Goal: Task Accomplishment & Management: Manage account settings

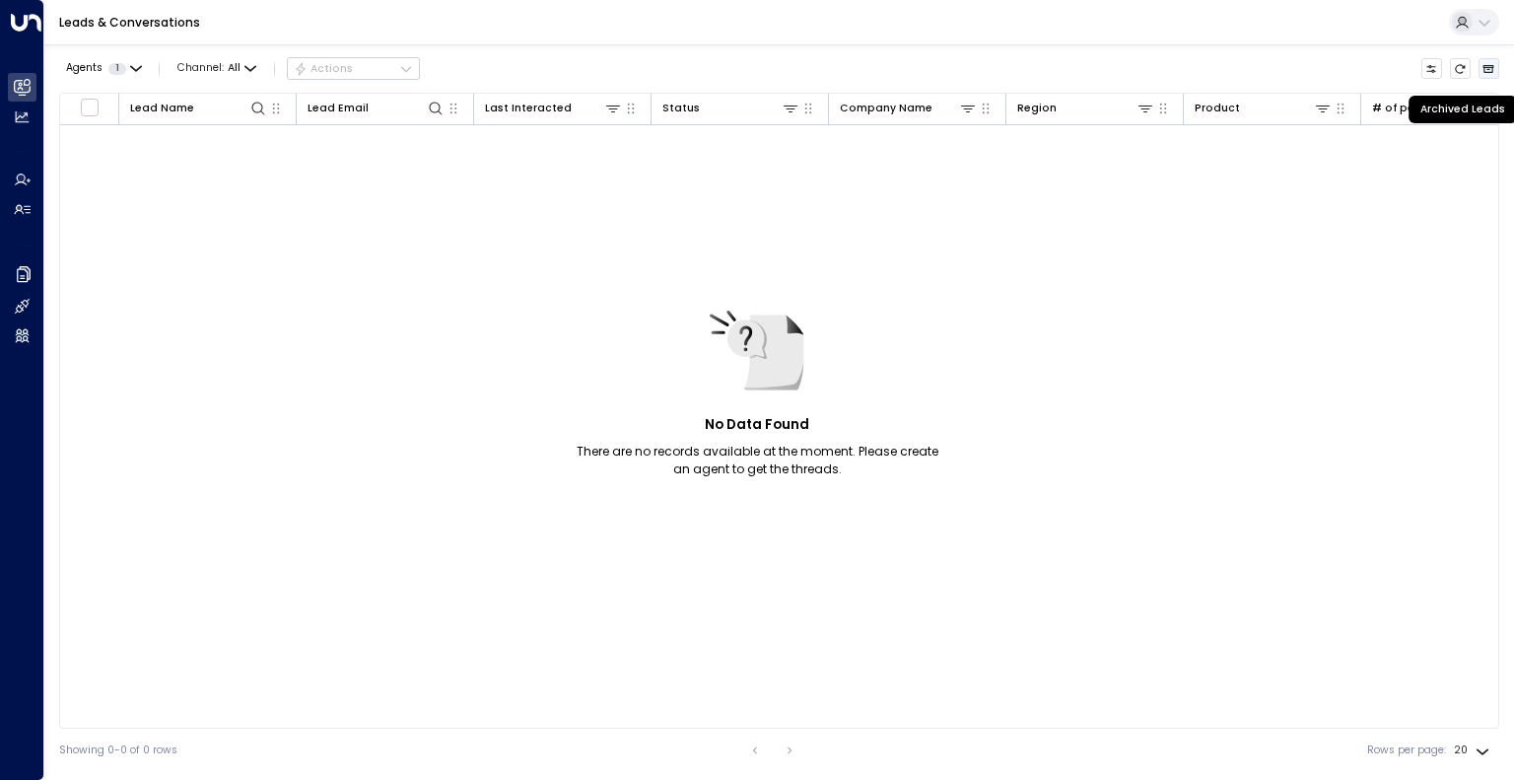
click at [1495, 76] on button "Archived Leads" at bounding box center [1490, 69] width 22 height 22
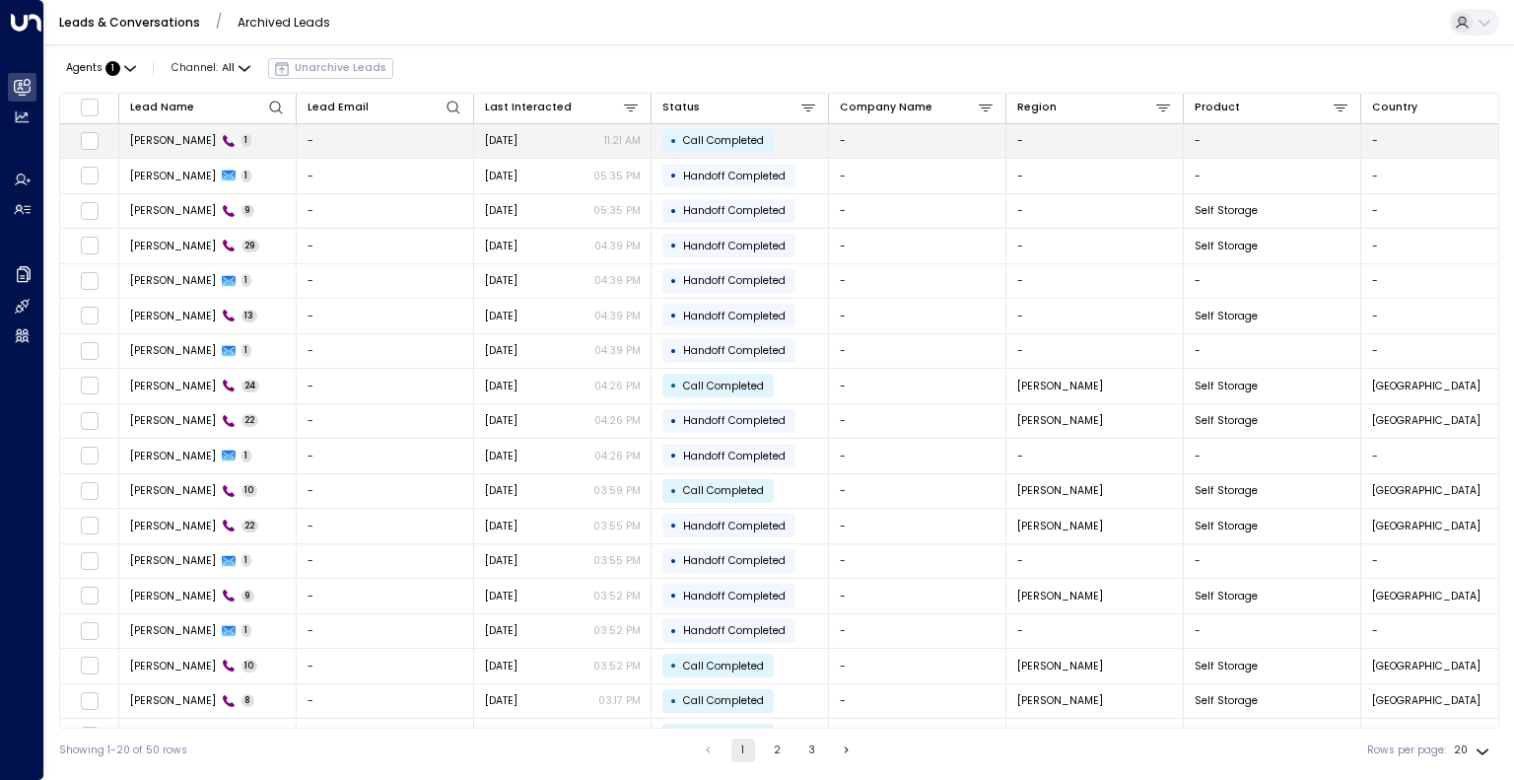
click at [272, 141] on td "Joseph Cav 1" at bounding box center [207, 141] width 177 height 35
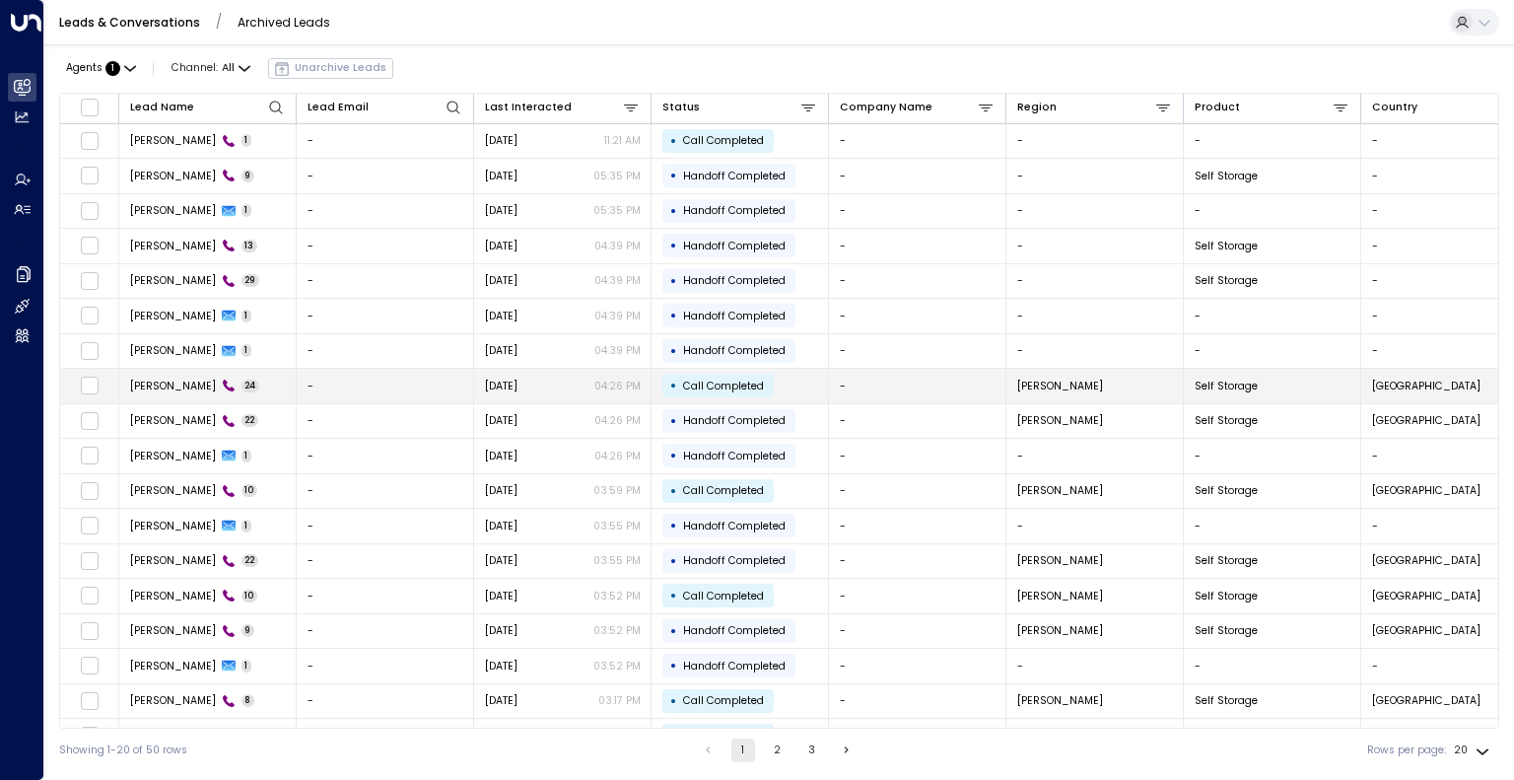
click at [375, 378] on td "-" at bounding box center [385, 386] width 177 height 35
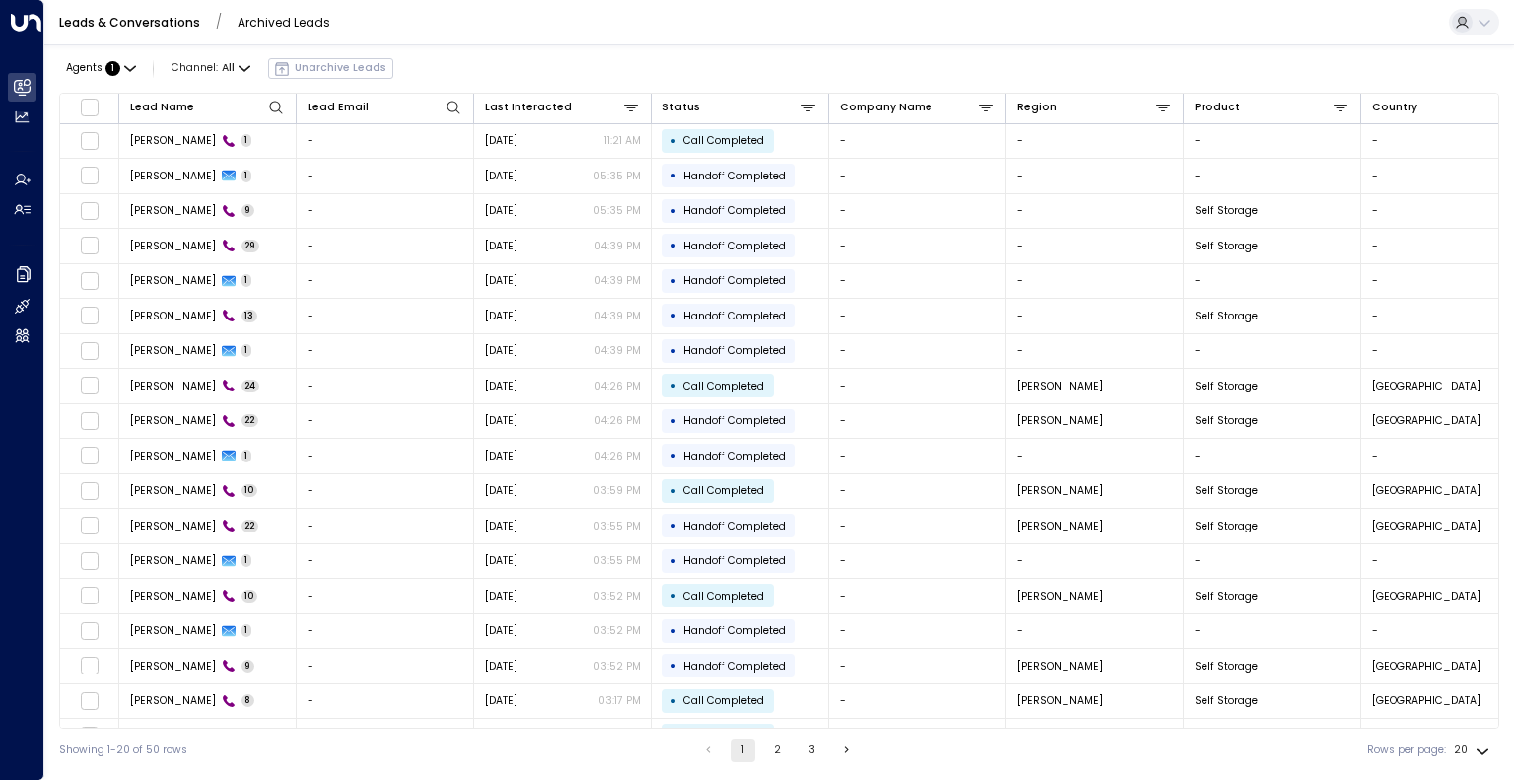
click at [134, 22] on link "Leads & Conversations" at bounding box center [129, 22] width 141 height 17
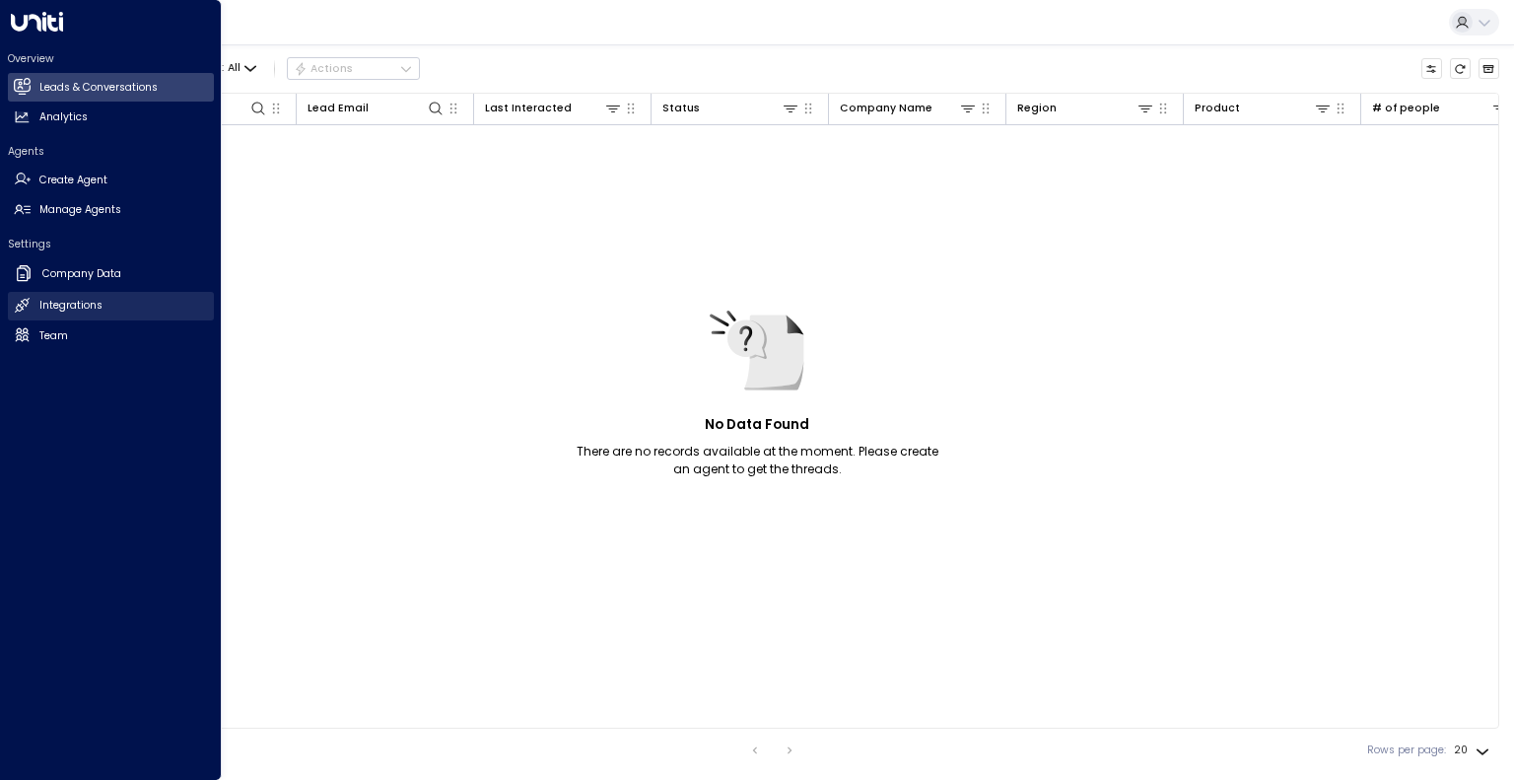
click at [56, 308] on h2 "Integrations" at bounding box center [70, 306] width 63 height 16
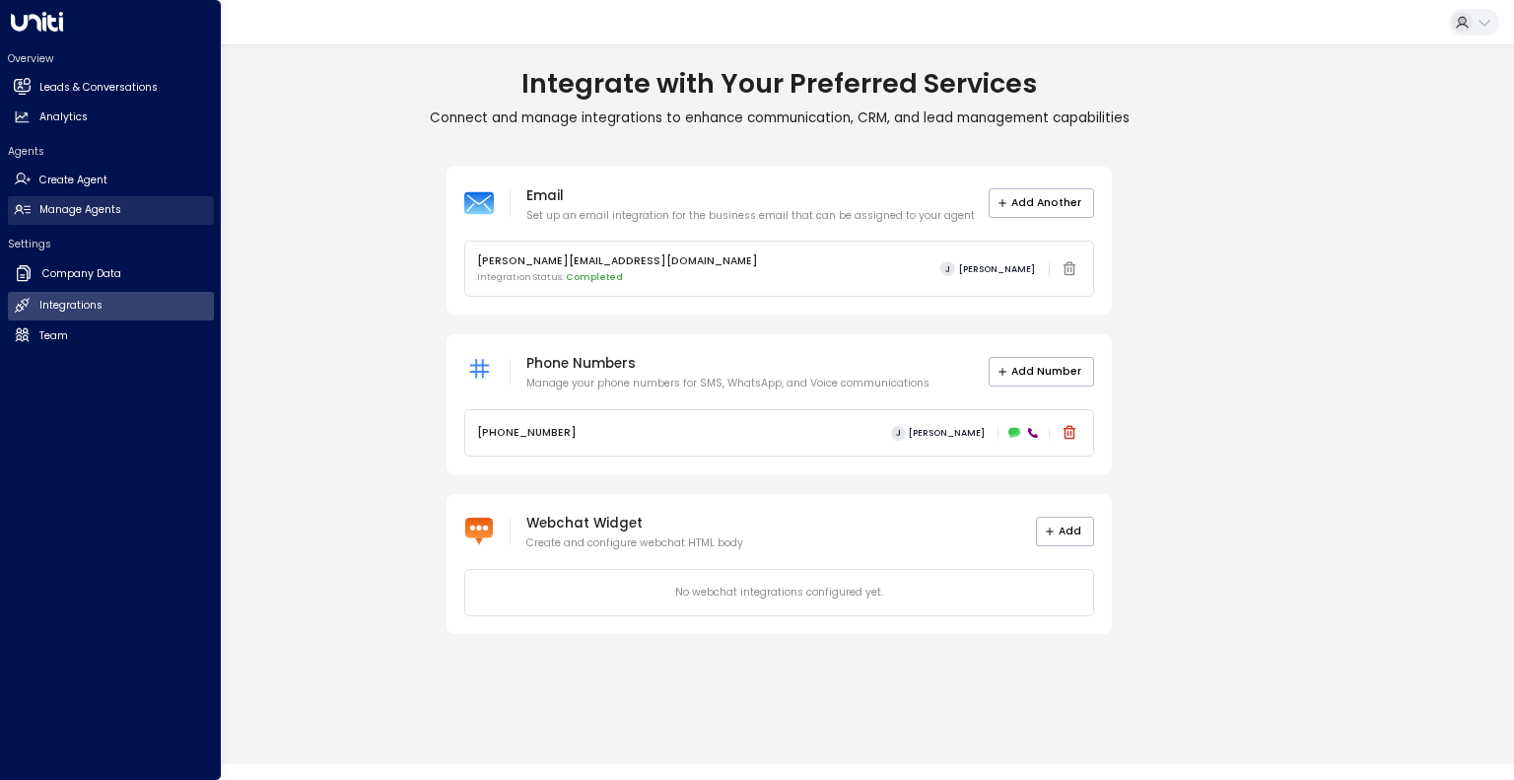
click at [67, 208] on h2 "Manage Agents" at bounding box center [80, 210] width 82 height 16
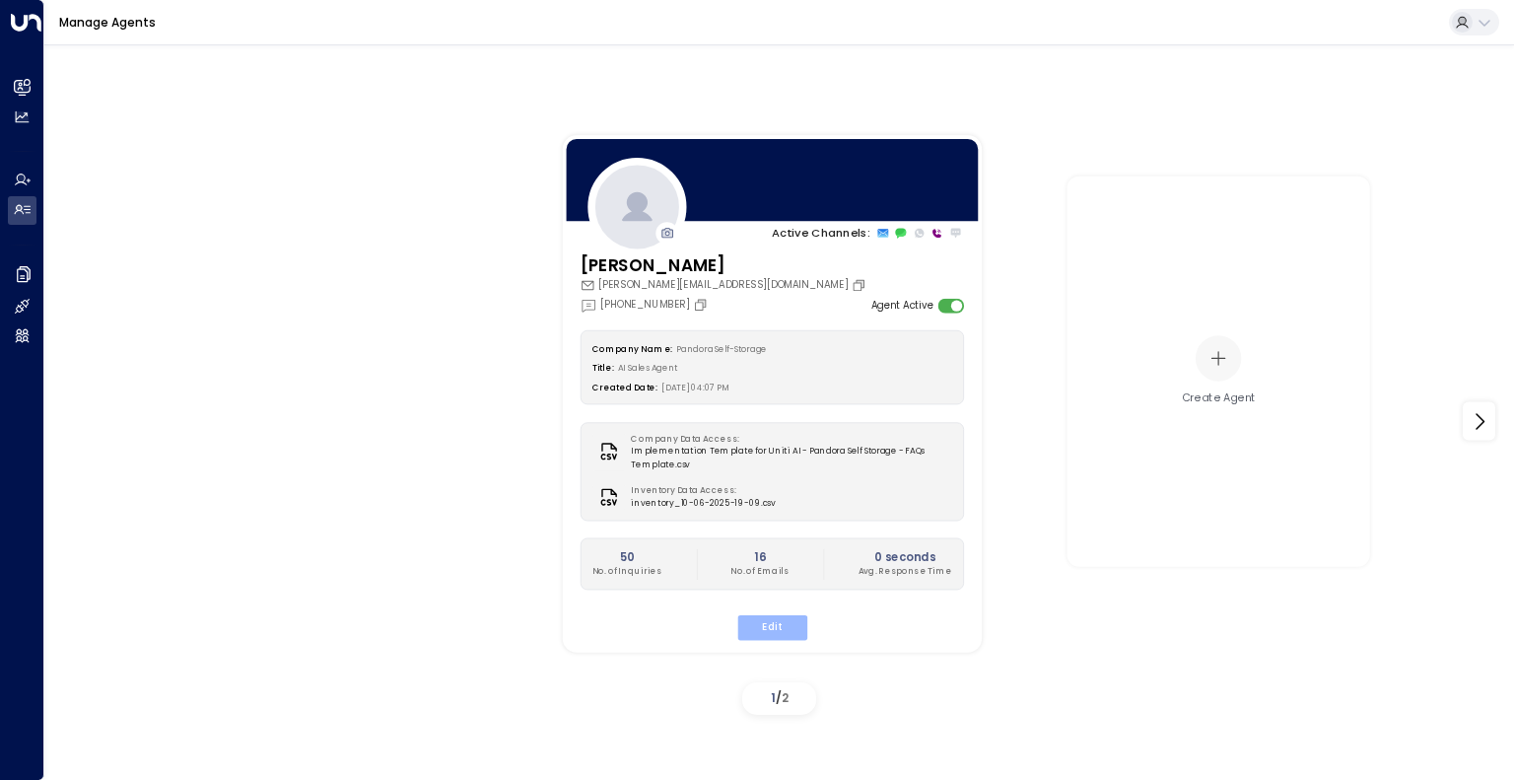
click at [769, 630] on button "Edit" at bounding box center [771, 628] width 70 height 26
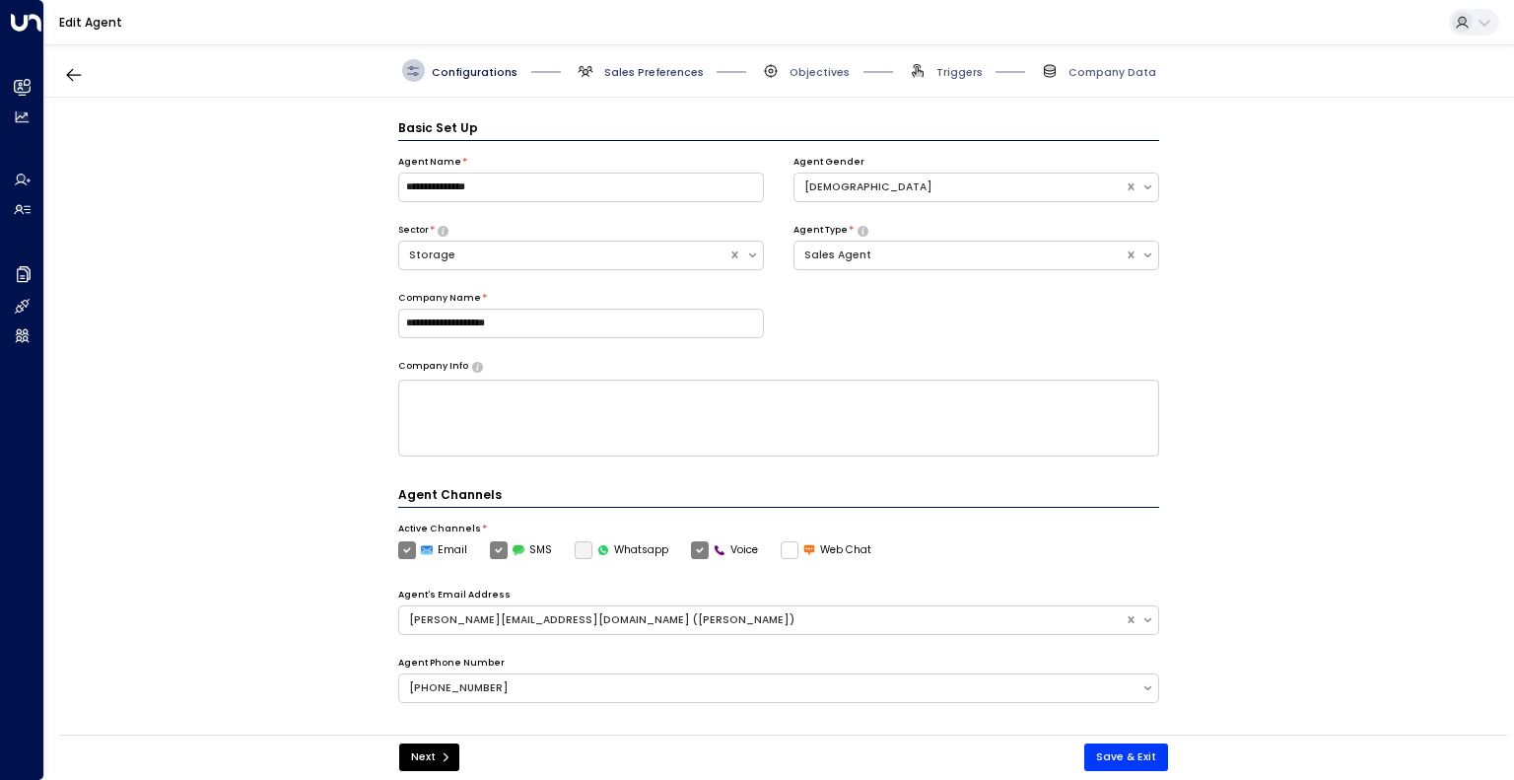
click at [660, 79] on span "Sales Preferences" at bounding box center [654, 72] width 100 height 15
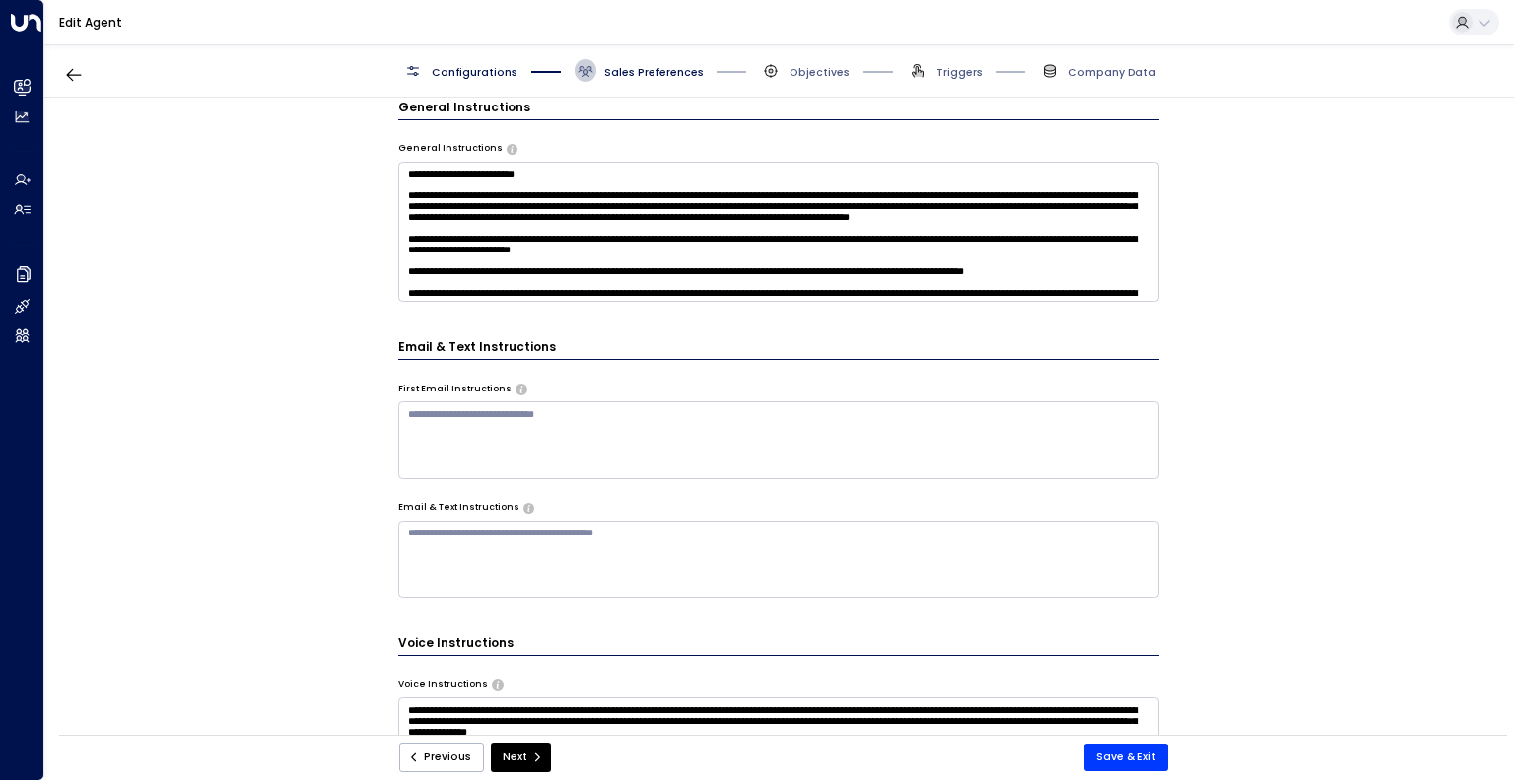
scroll to position [398, 0]
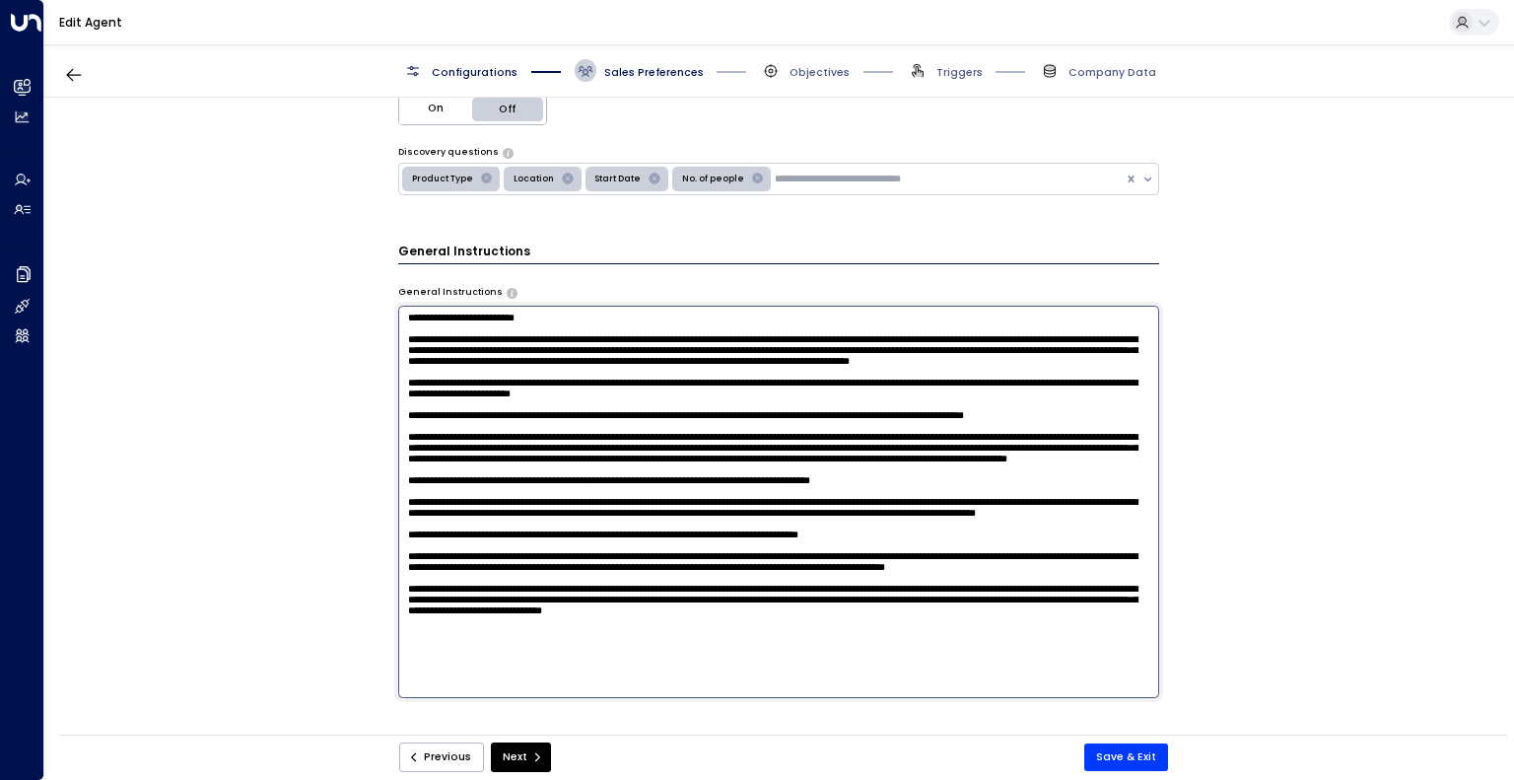
click at [534, 394] on textarea at bounding box center [779, 502] width 762 height 392
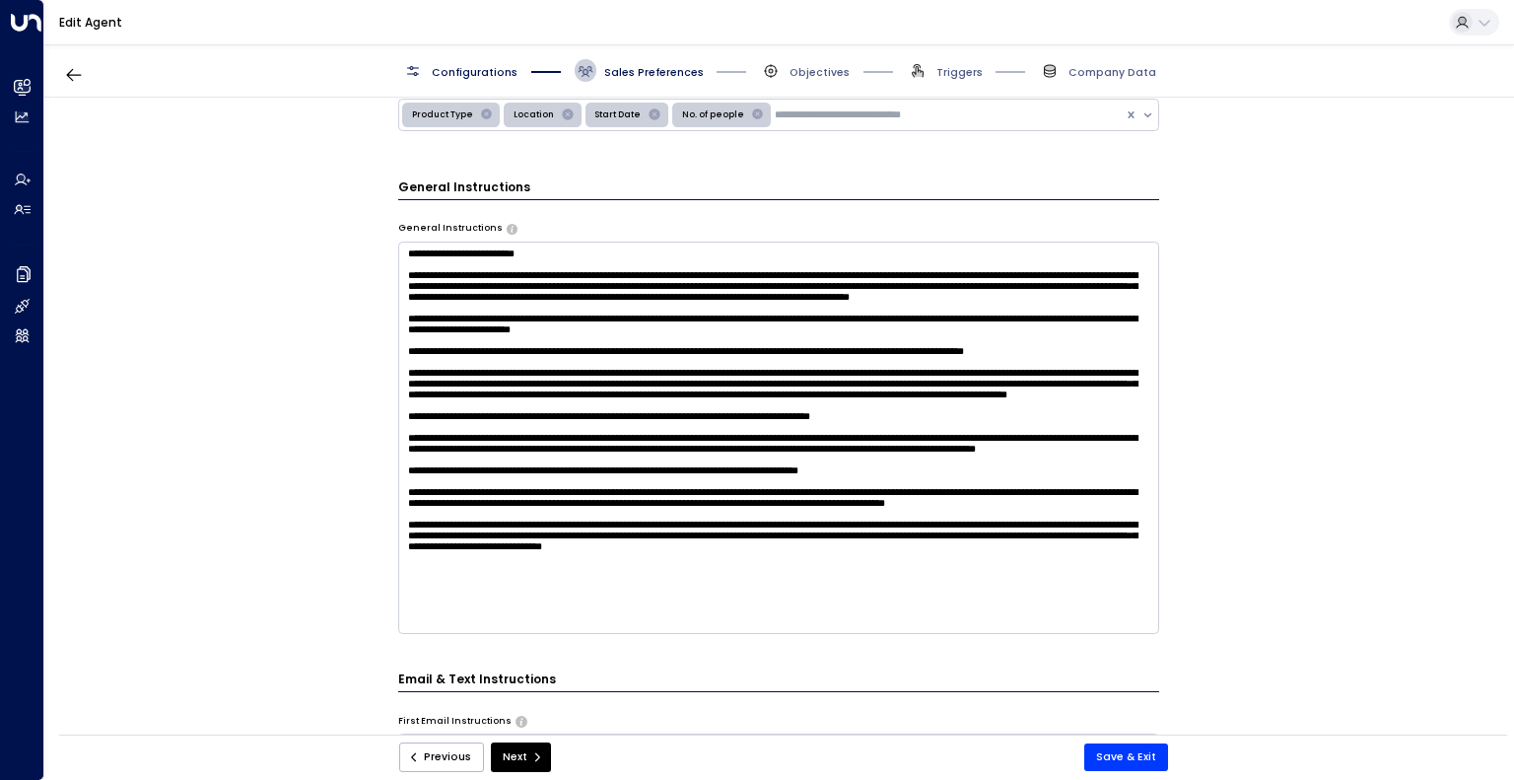
click at [181, 417] on div "**********" at bounding box center [778, 421] width 1469 height 647
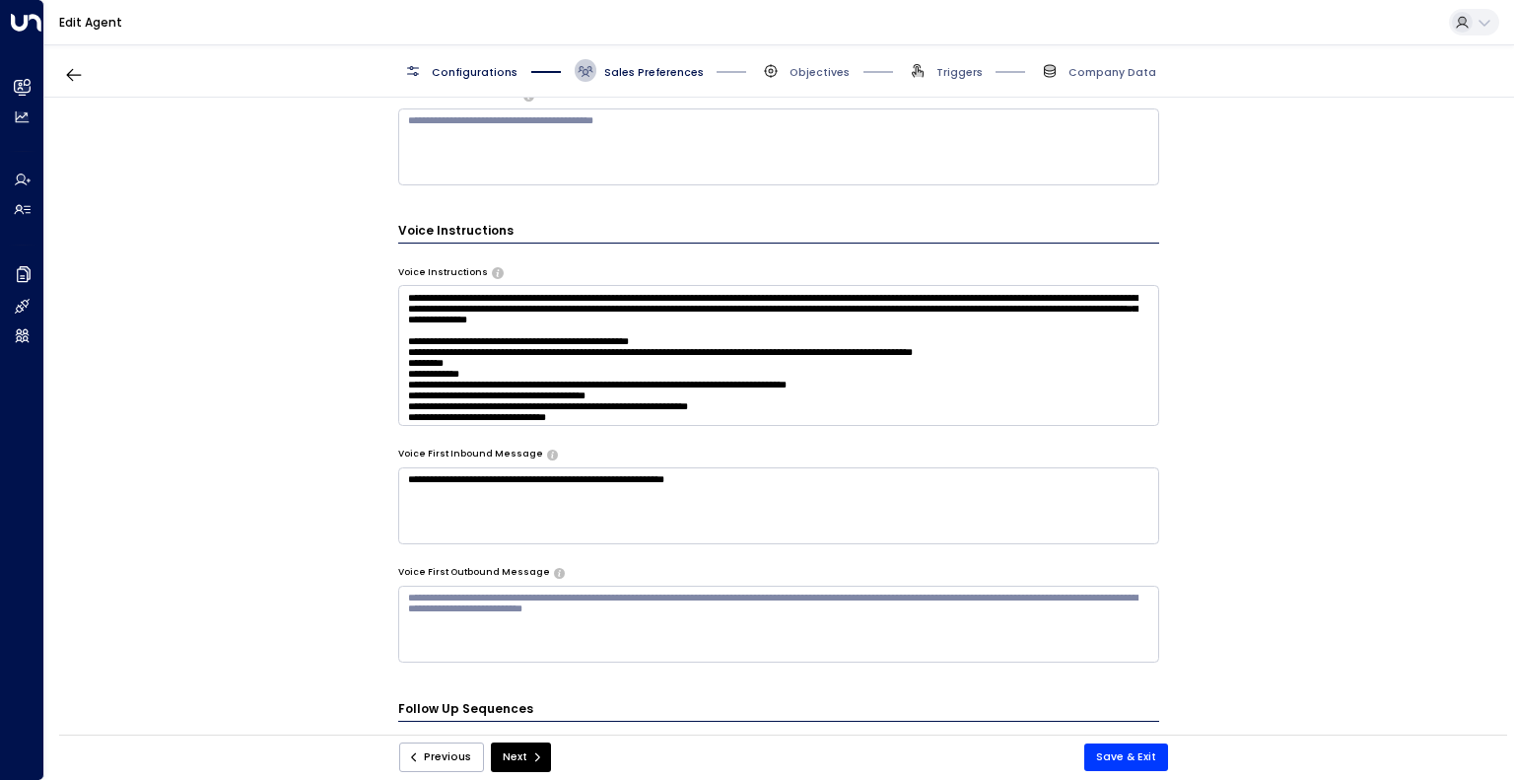
scroll to position [957, 0]
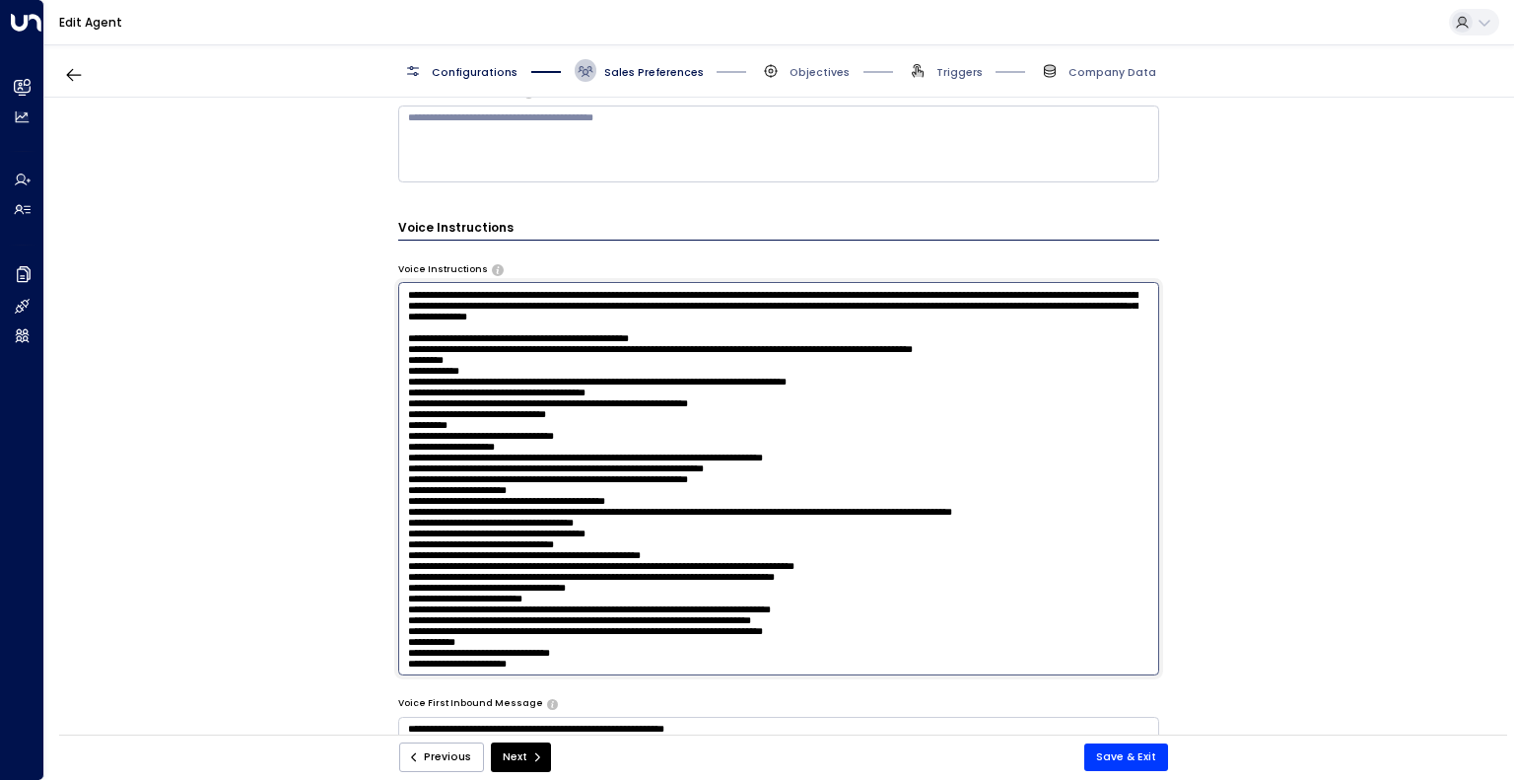
click at [534, 362] on textarea at bounding box center [779, 478] width 762 height 392
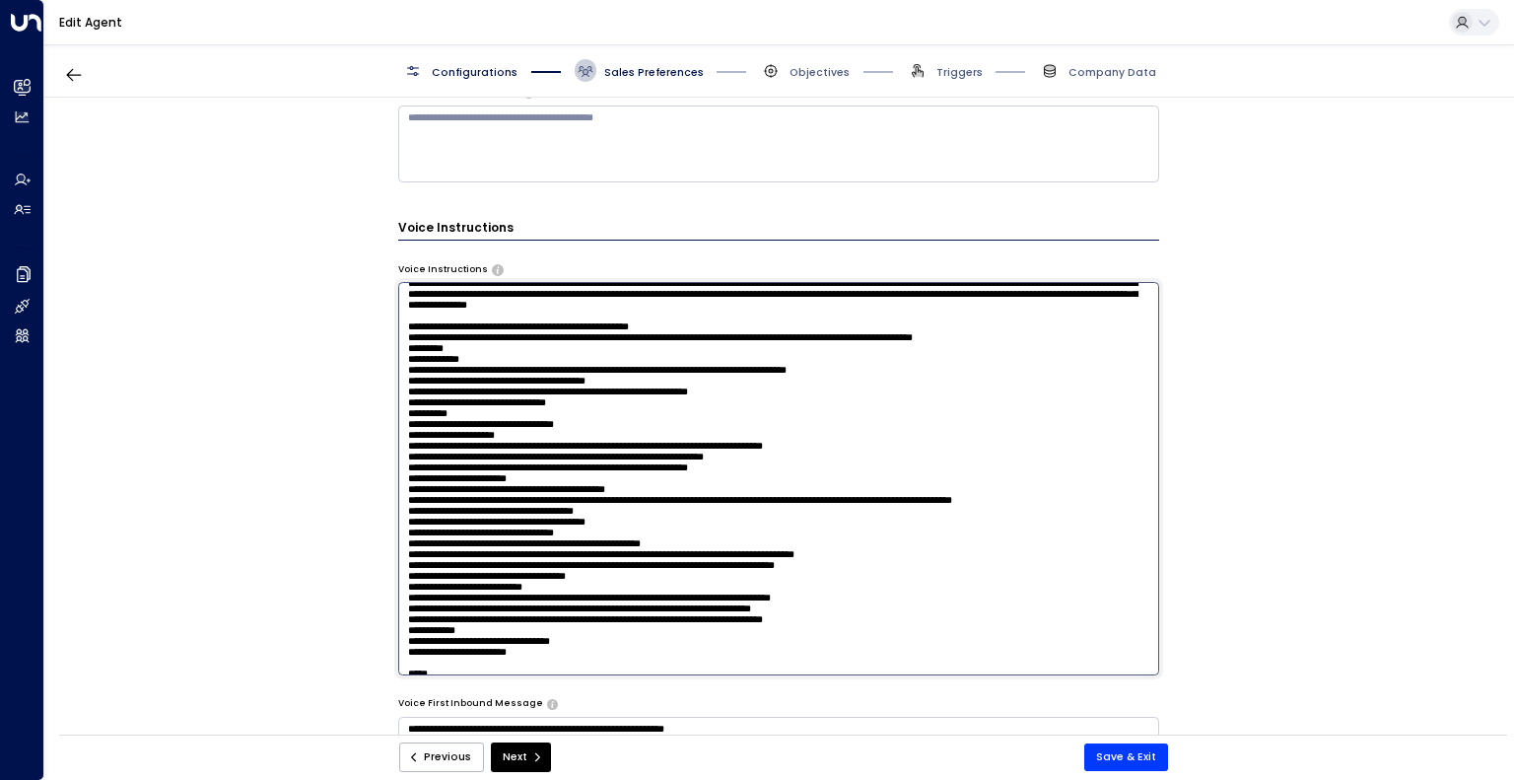
scroll to position [12, 0]
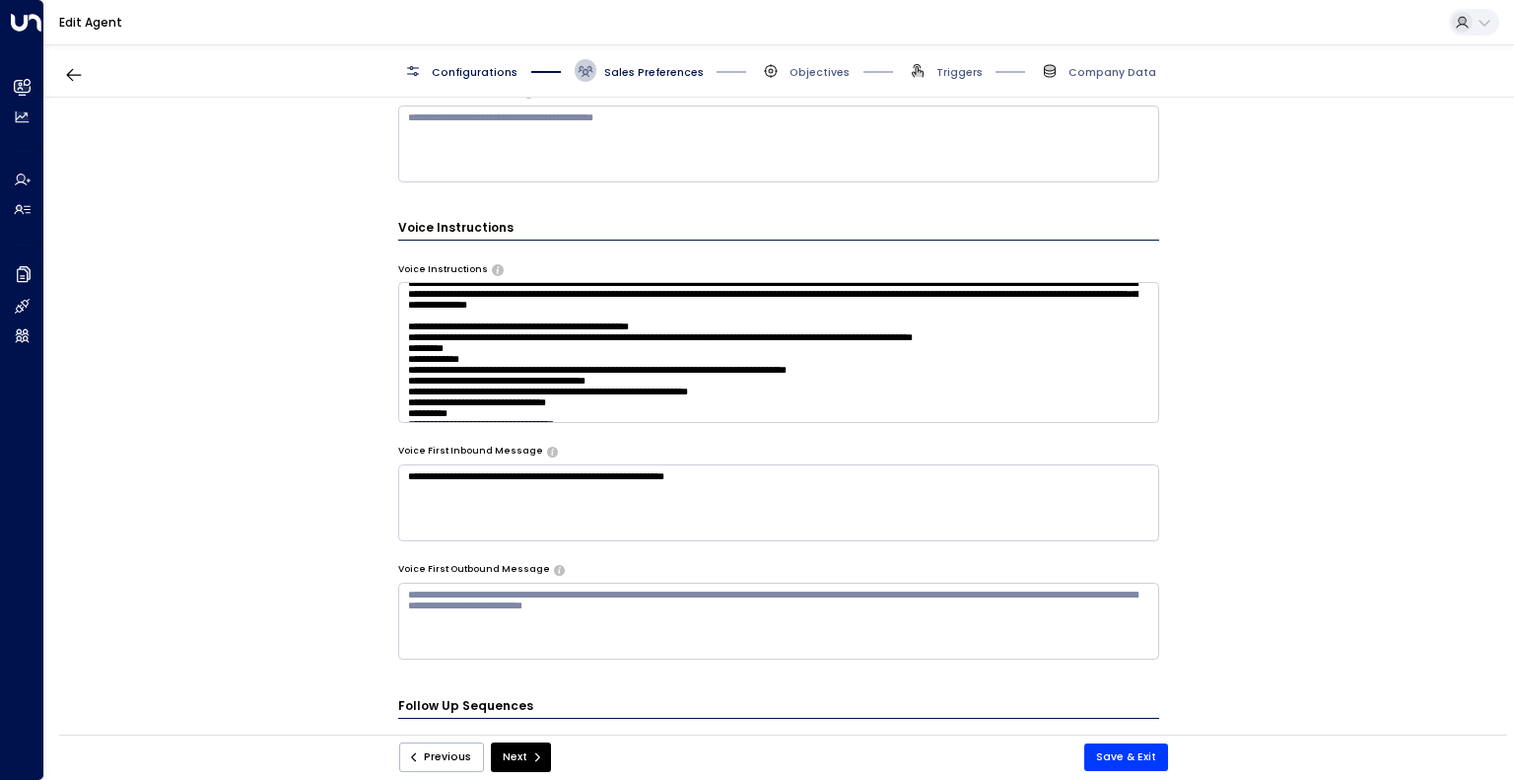
click at [233, 477] on div "**********" at bounding box center [778, 421] width 1469 height 647
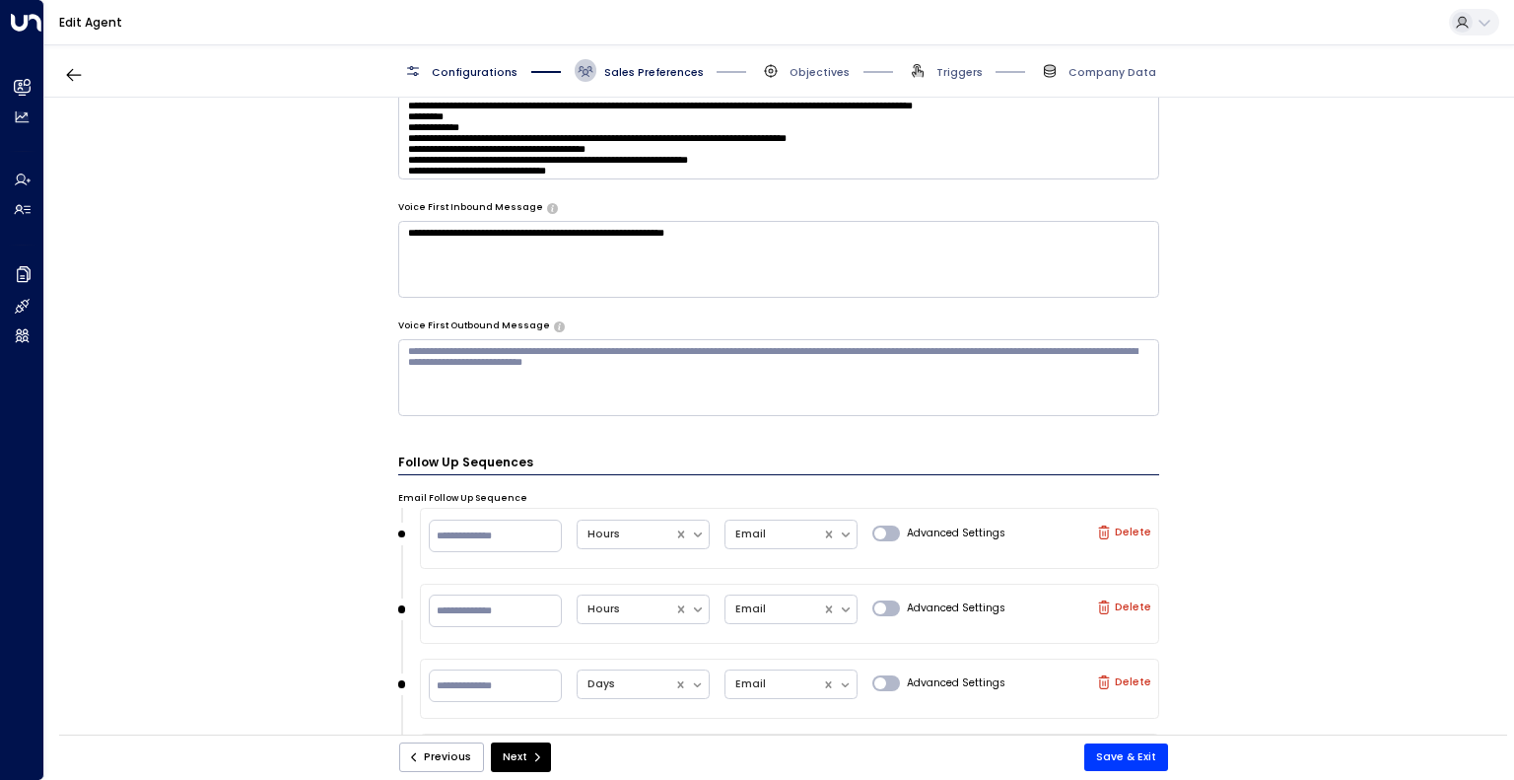
scroll to position [996, 0]
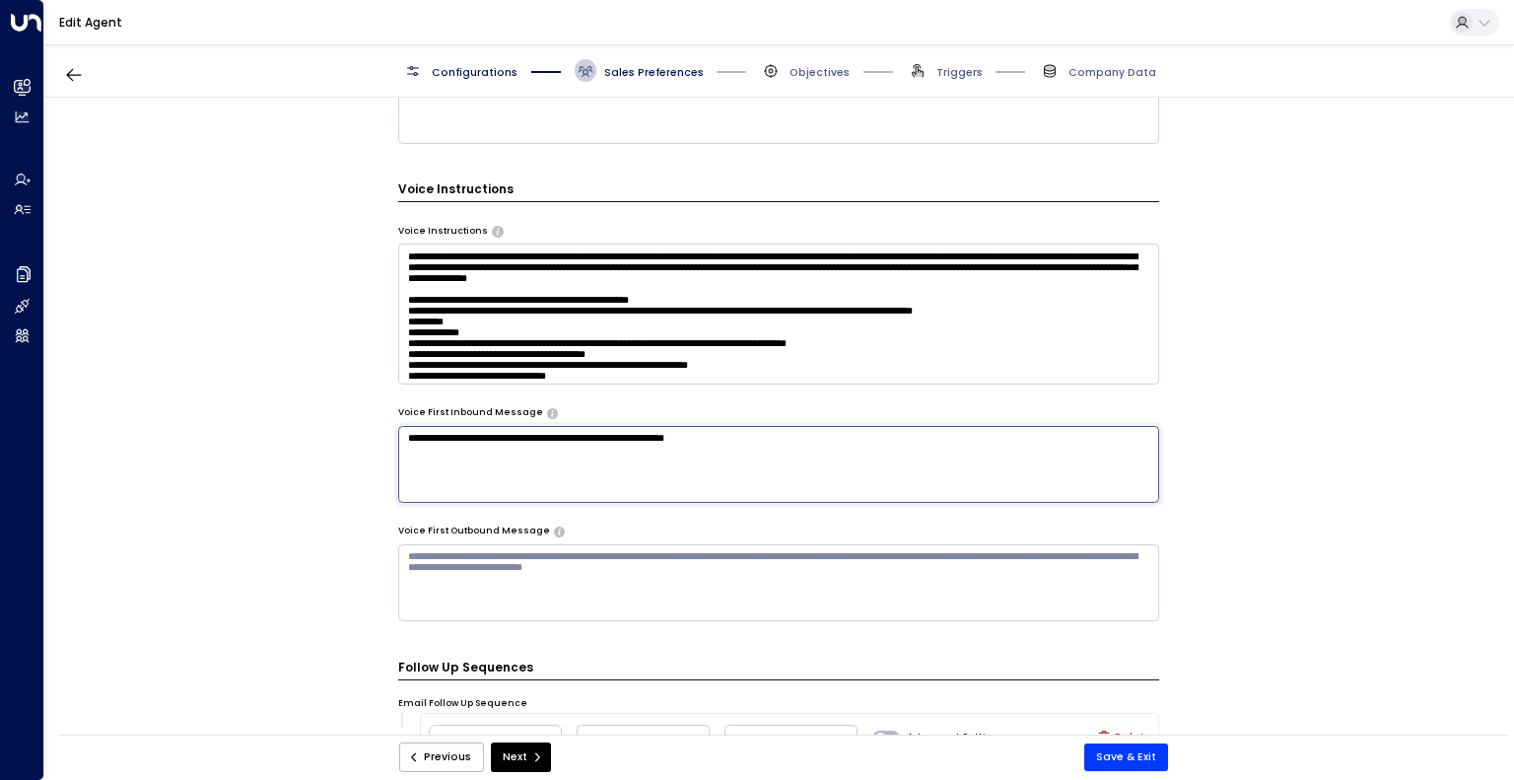
click at [550, 440] on textarea "**********" at bounding box center [779, 464] width 762 height 77
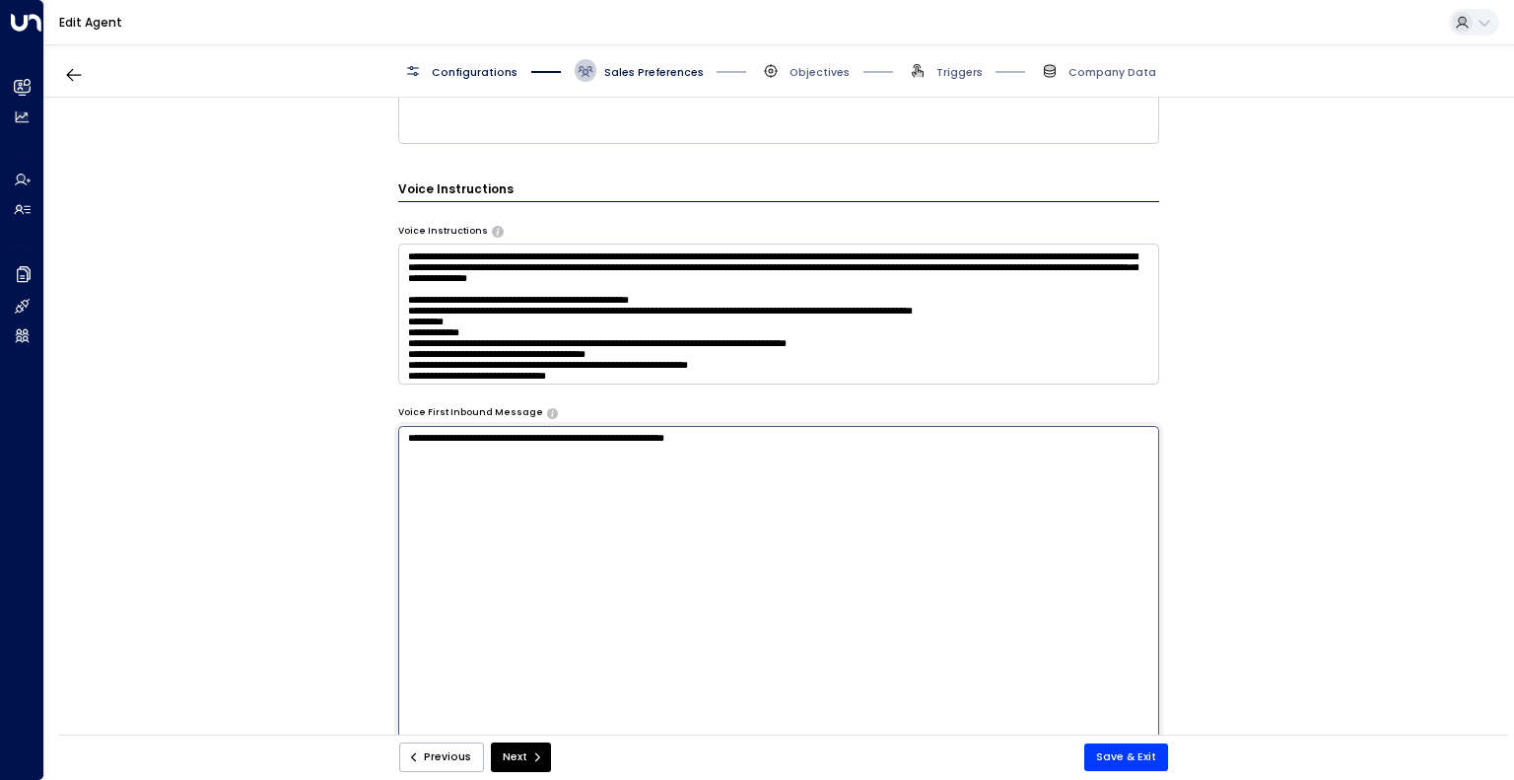
click at [550, 440] on textarea "**********" at bounding box center [779, 622] width 762 height 392
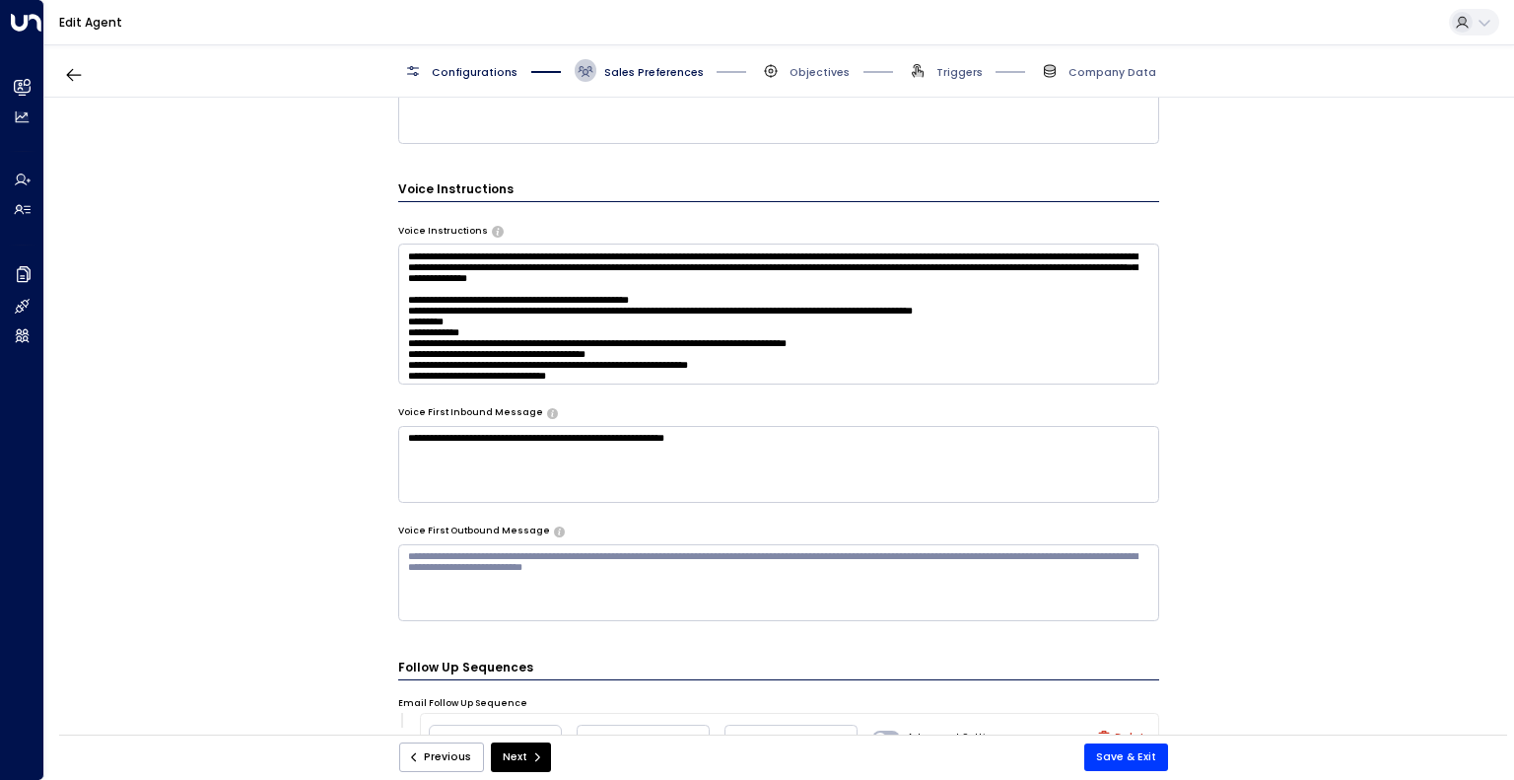
click at [327, 451] on div "**********" at bounding box center [778, 421] width 1469 height 647
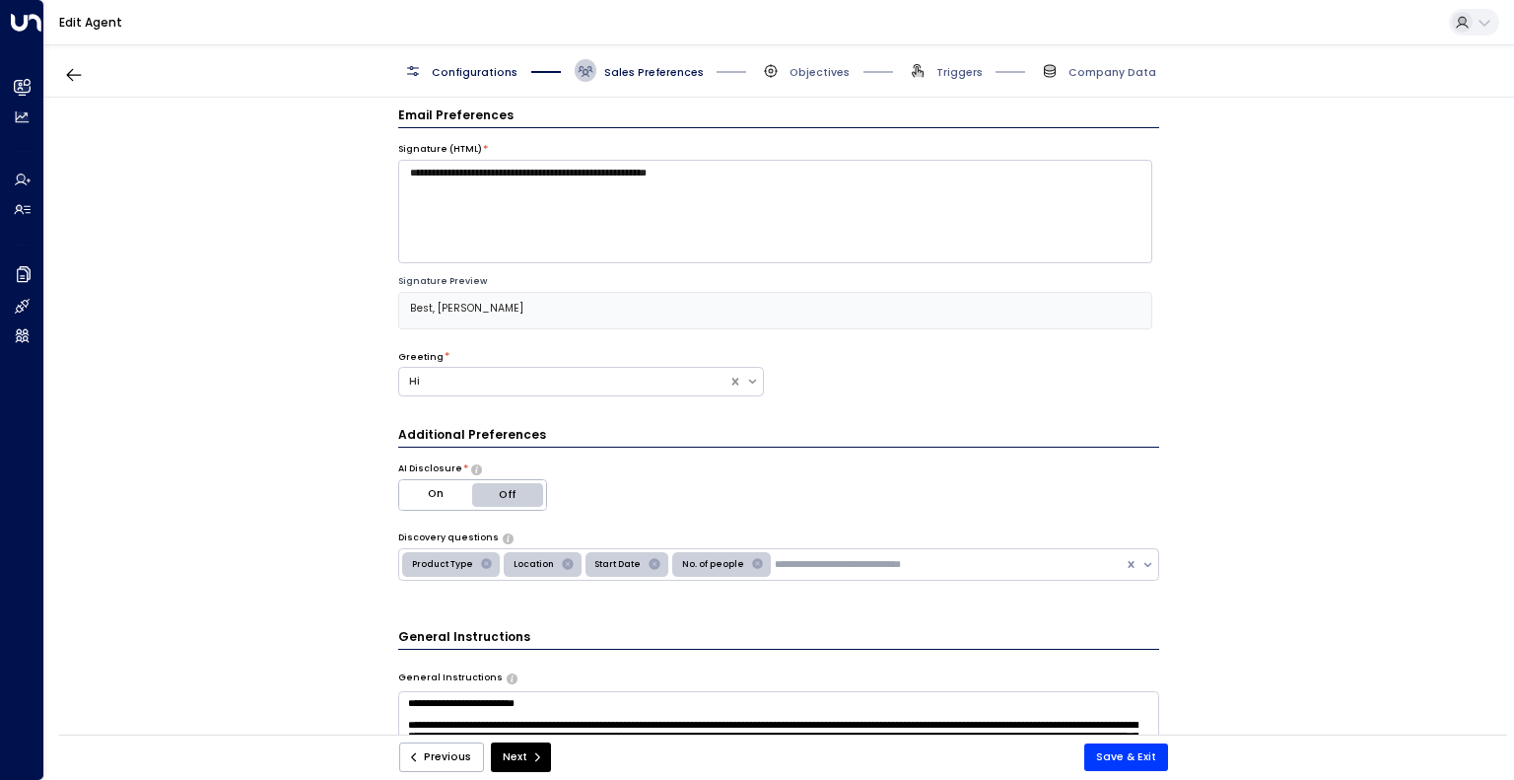
scroll to position [0, 0]
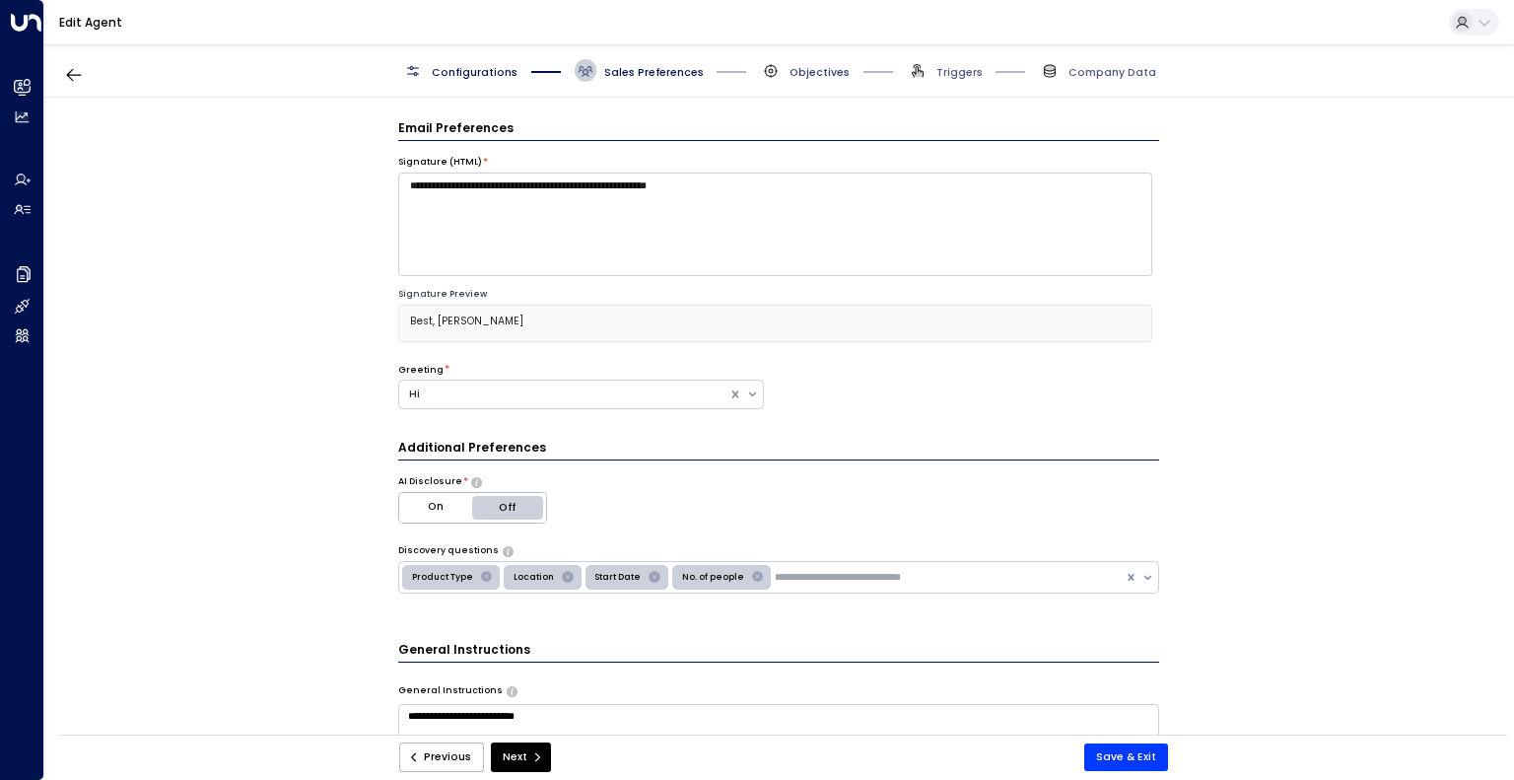
click at [811, 71] on span "Objectives" at bounding box center [820, 72] width 60 height 15
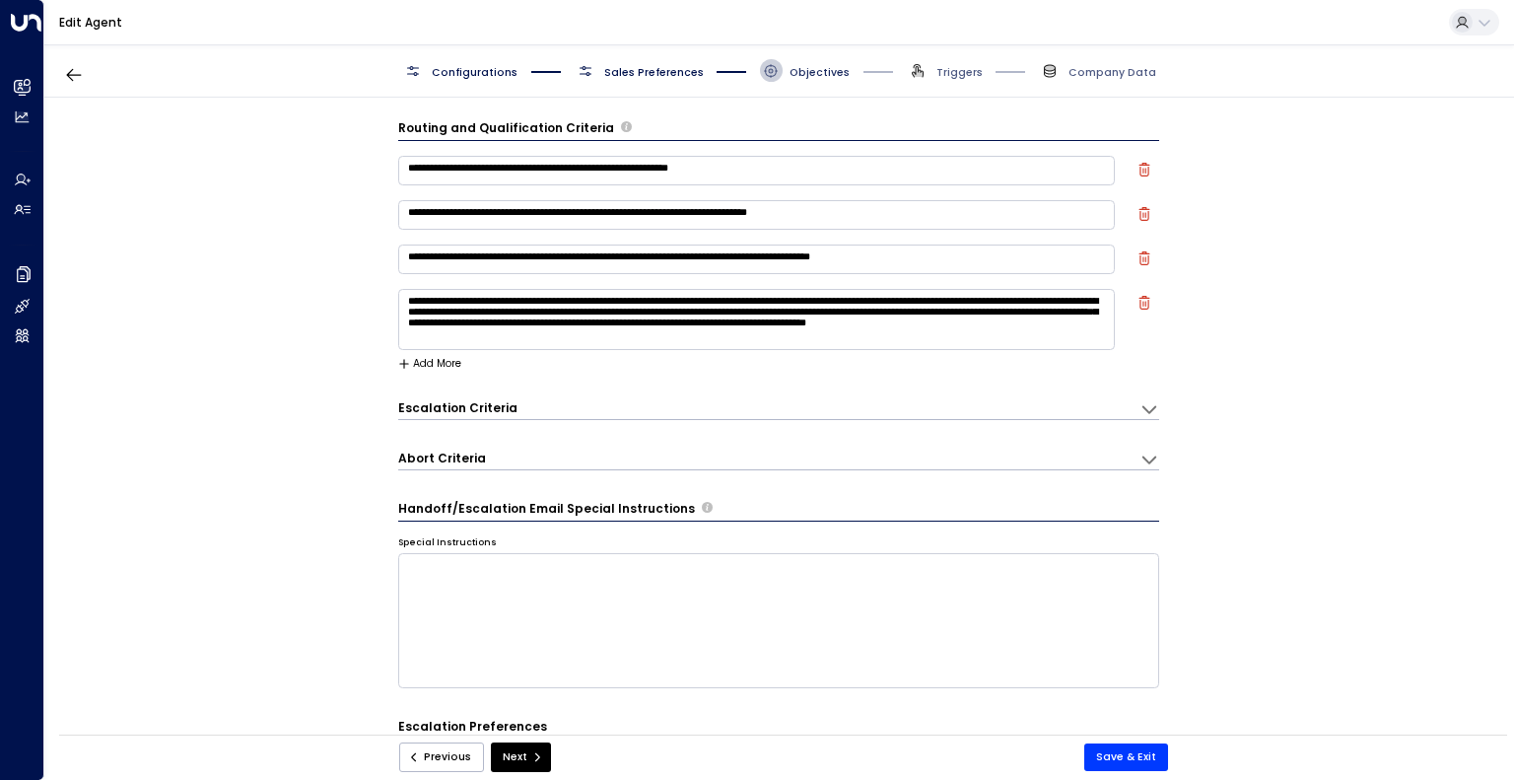
scroll to position [22, 0]
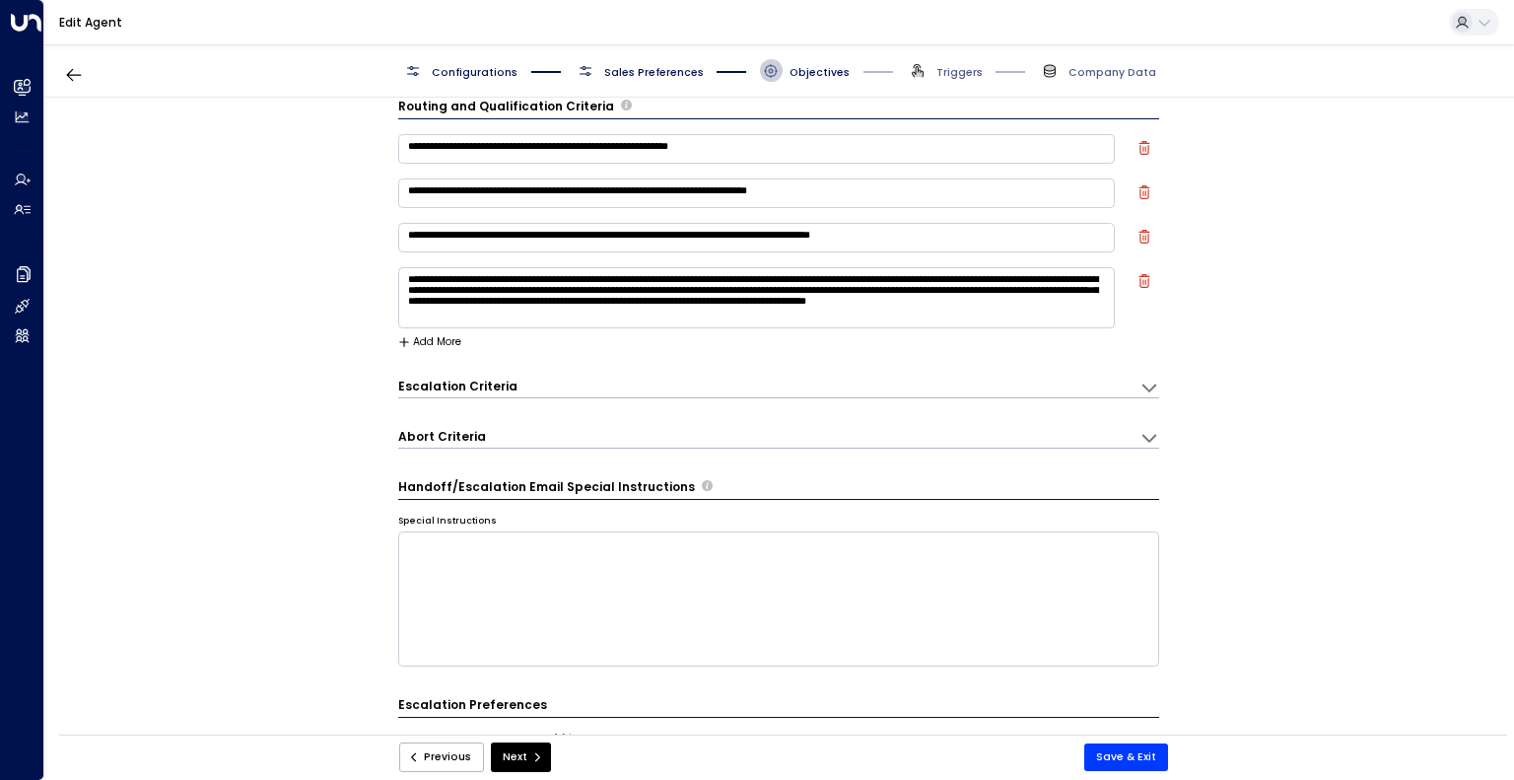
click at [321, 275] on div "**********" at bounding box center [778, 421] width 1469 height 647
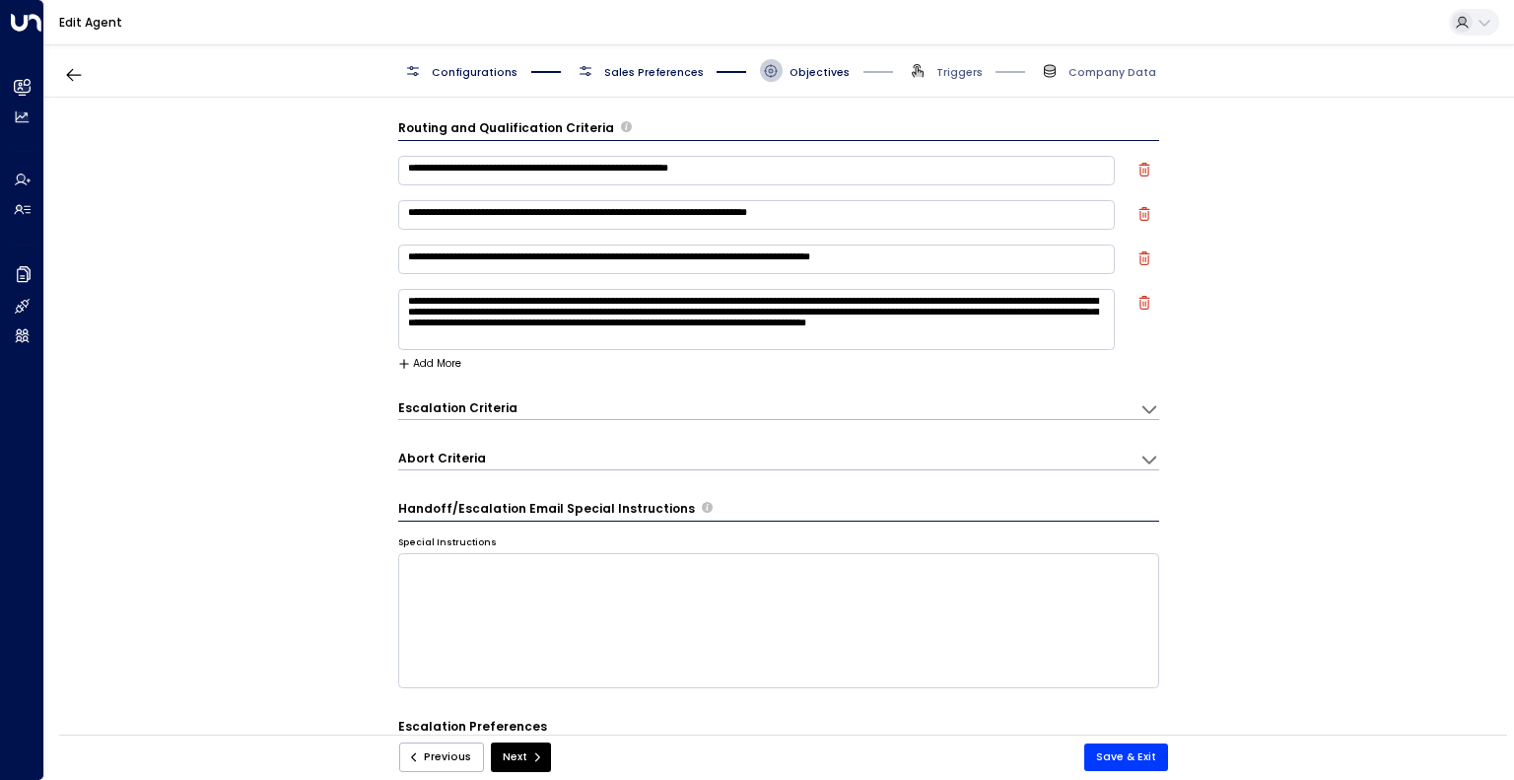
click at [282, 322] on div "**********" at bounding box center [778, 421] width 1469 height 647
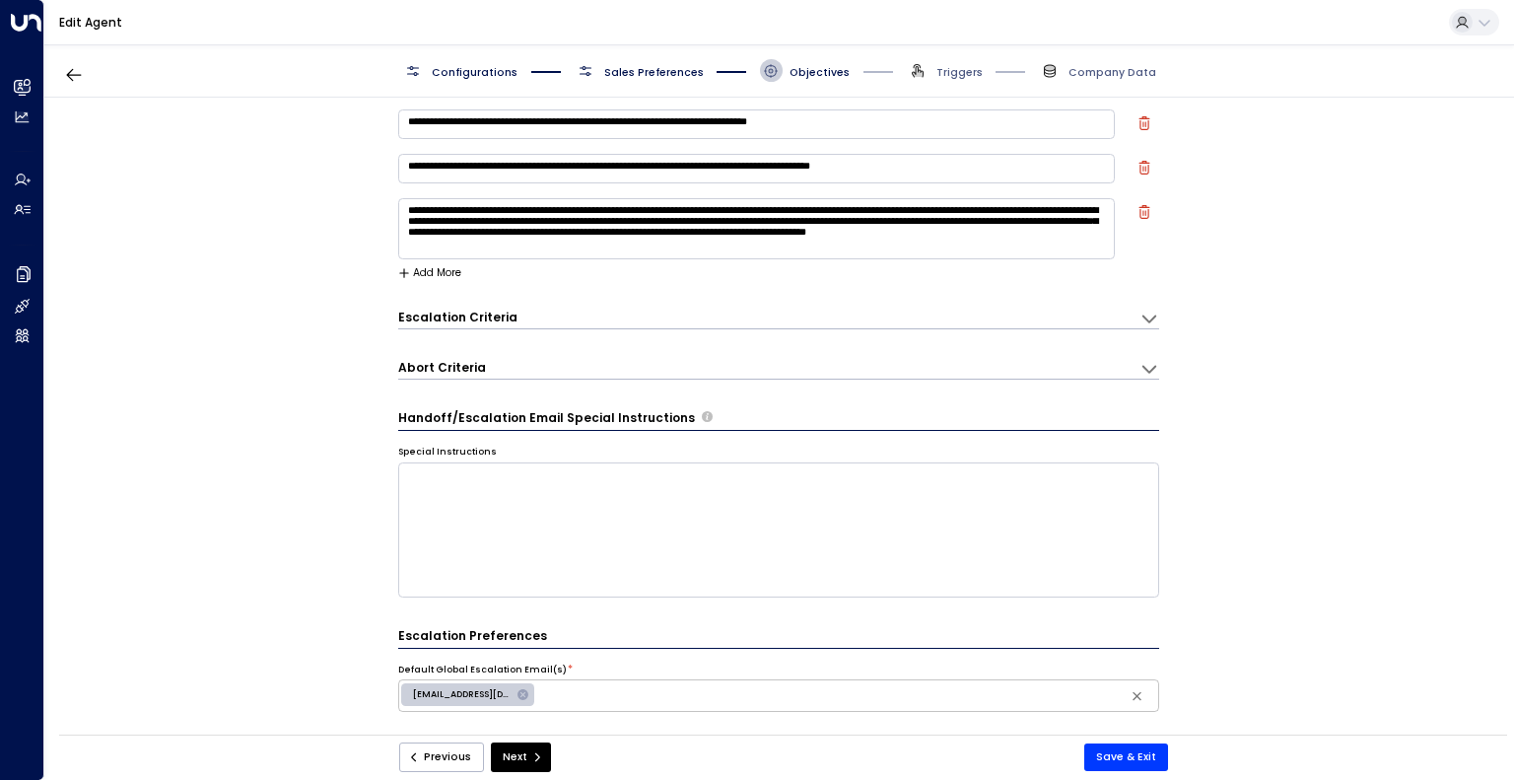
scroll to position [93, 0]
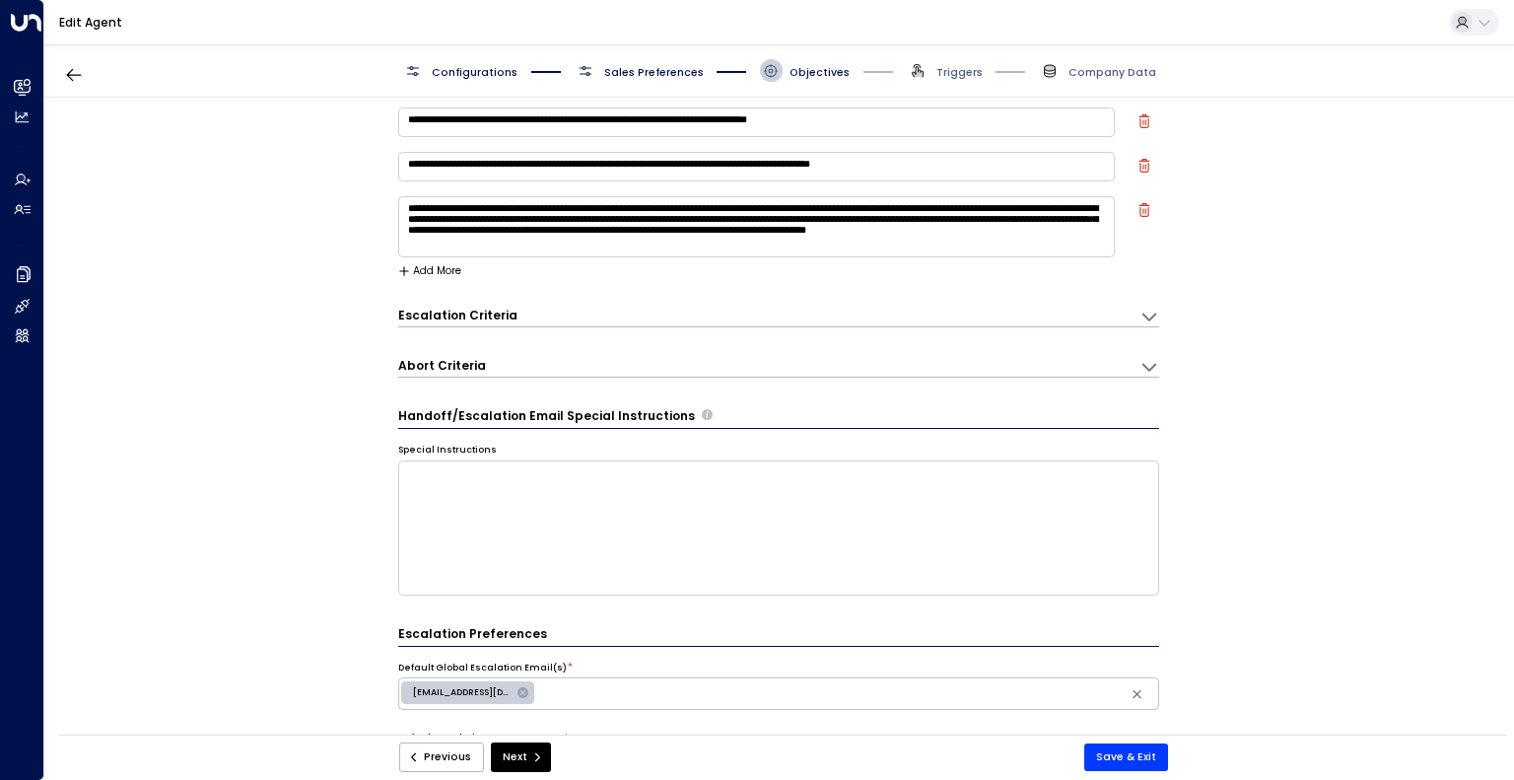
click at [475, 320] on h3 "Escalation Criteria" at bounding box center [457, 315] width 119 height 17
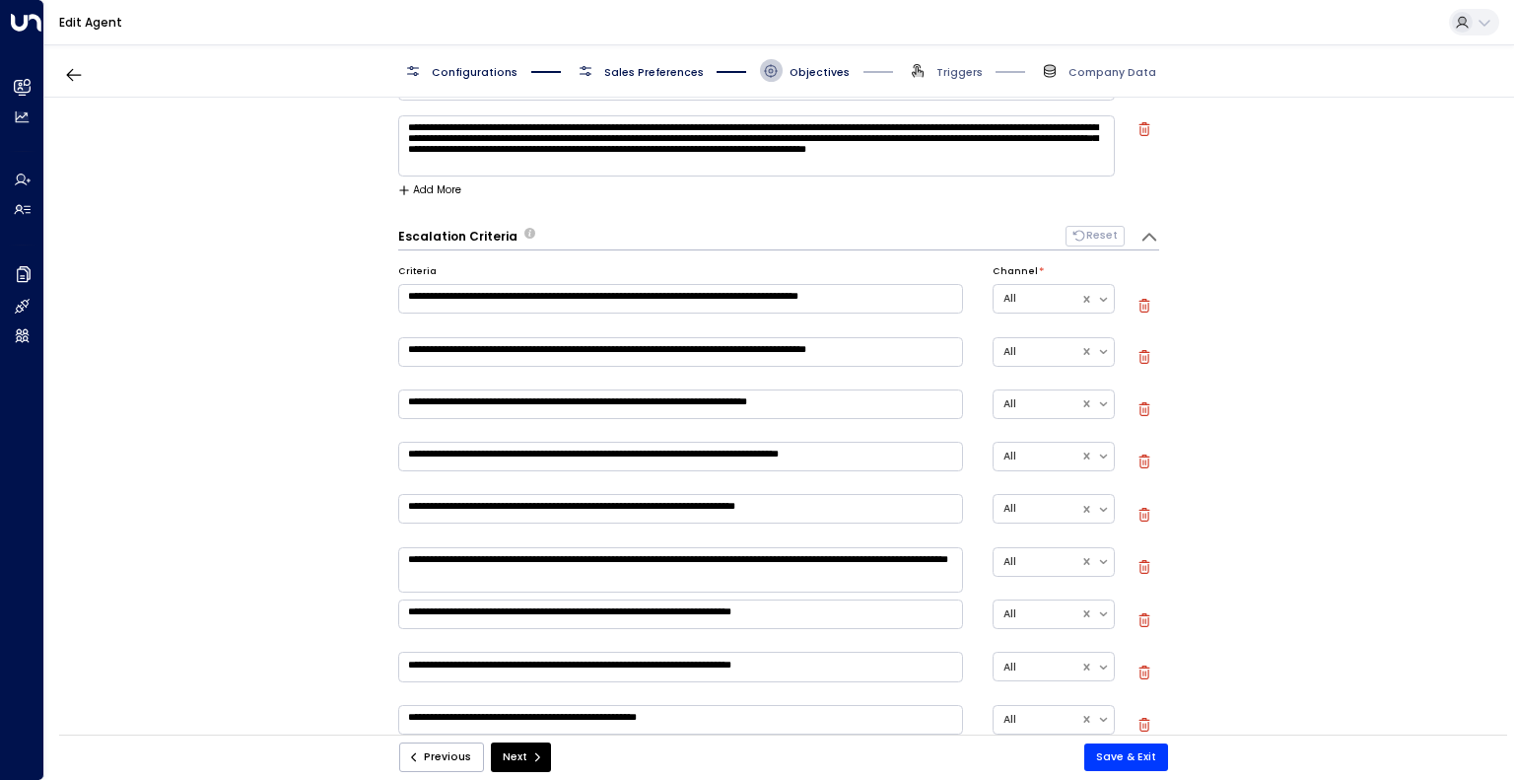
scroll to position [165, 0]
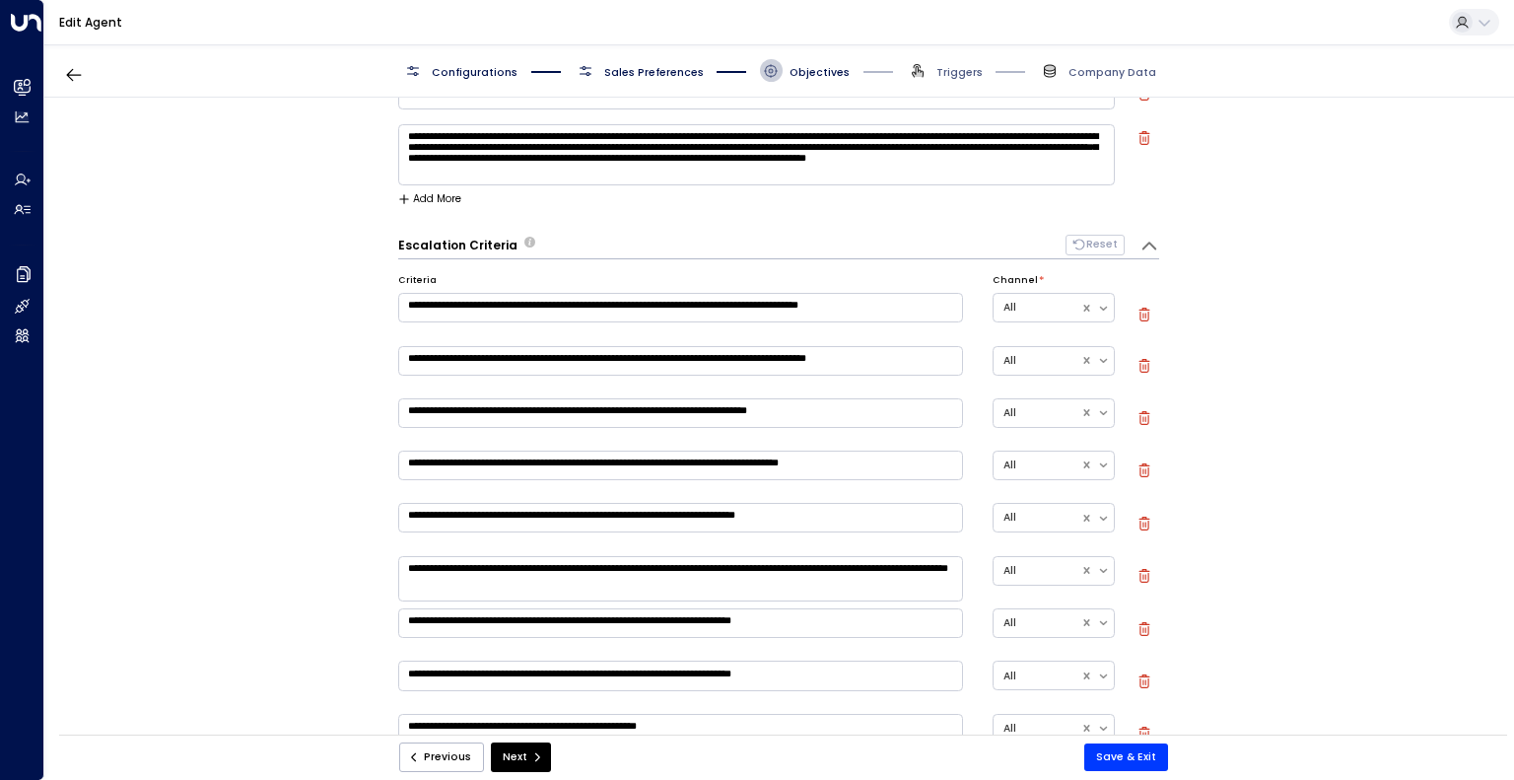
click at [597, 235] on div "Escalation Criteria Reset" at bounding box center [761, 245] width 727 height 21
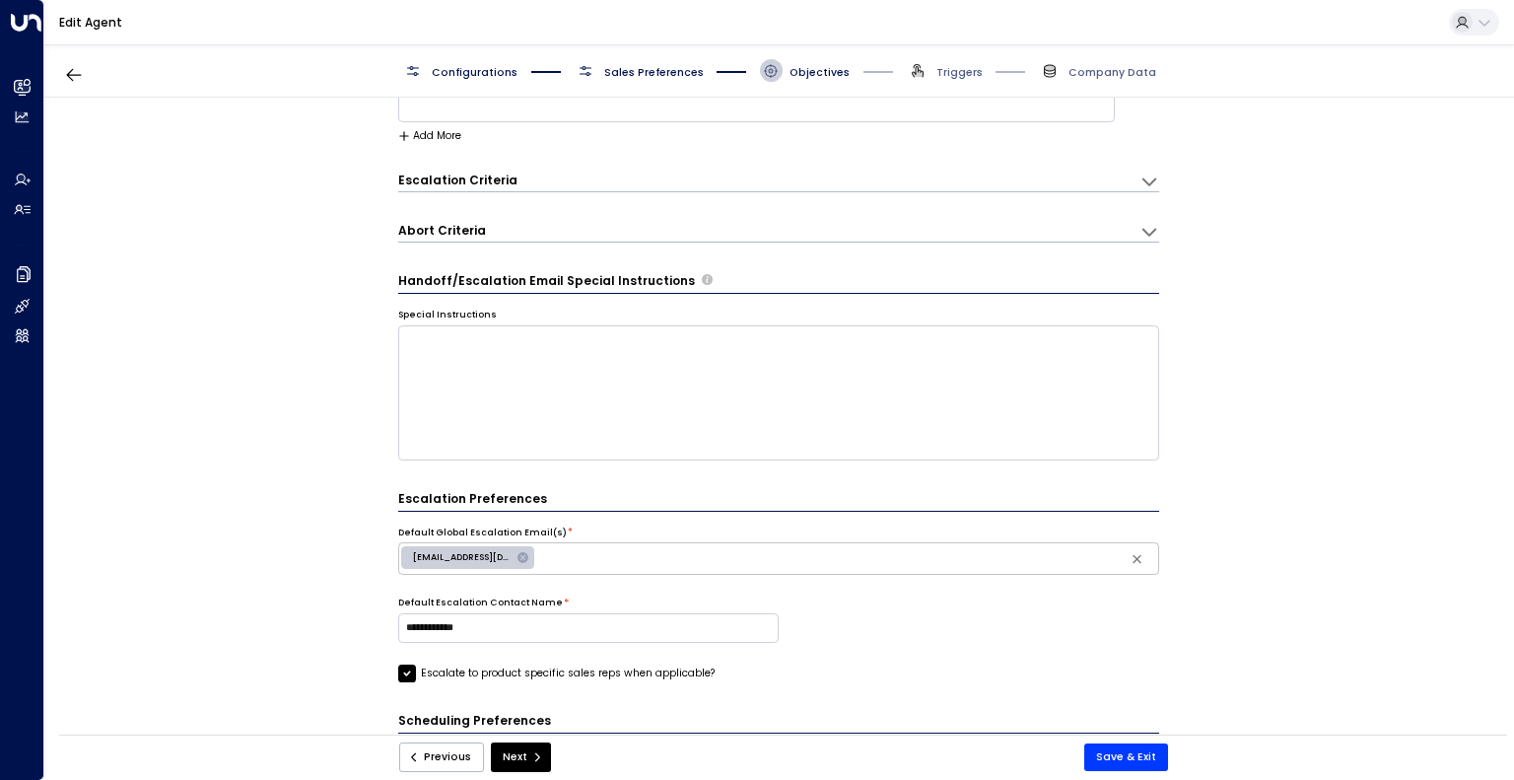
scroll to position [229, 0]
click at [597, 230] on div "Abort Criteria" at bounding box center [769, 231] width 742 height 20
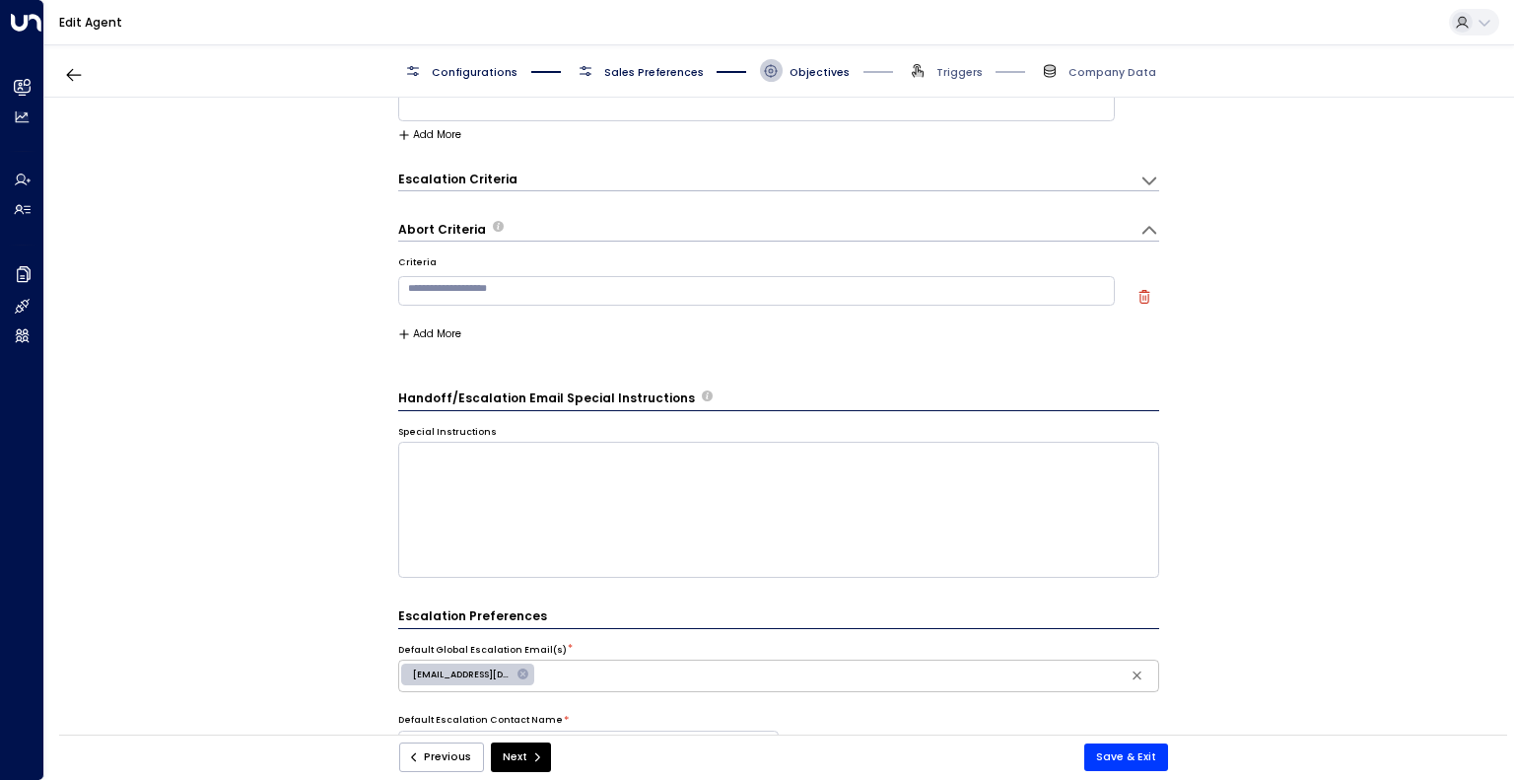
click at [597, 230] on div "Abort Criteria" at bounding box center [769, 231] width 742 height 20
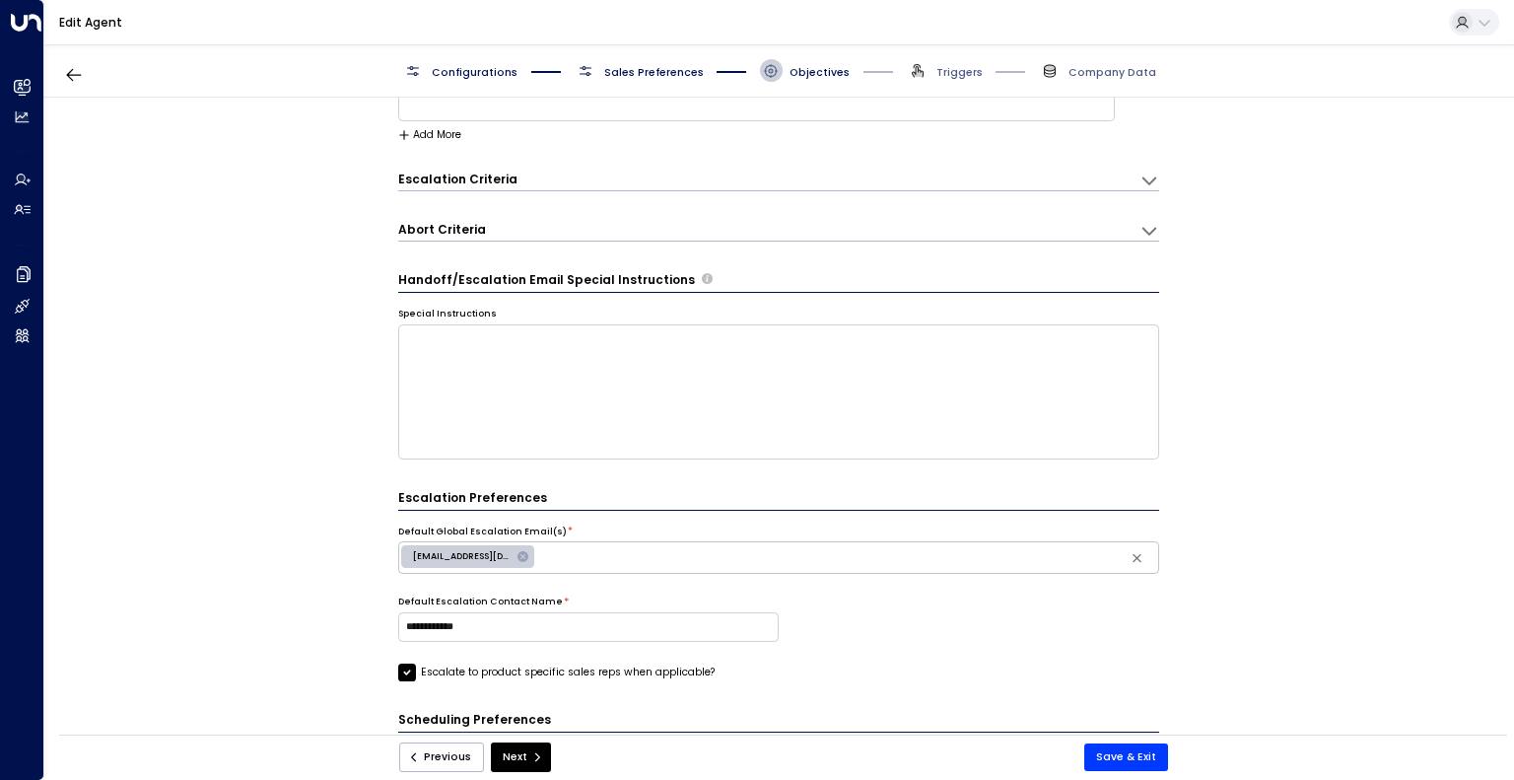
scroll to position [501, 0]
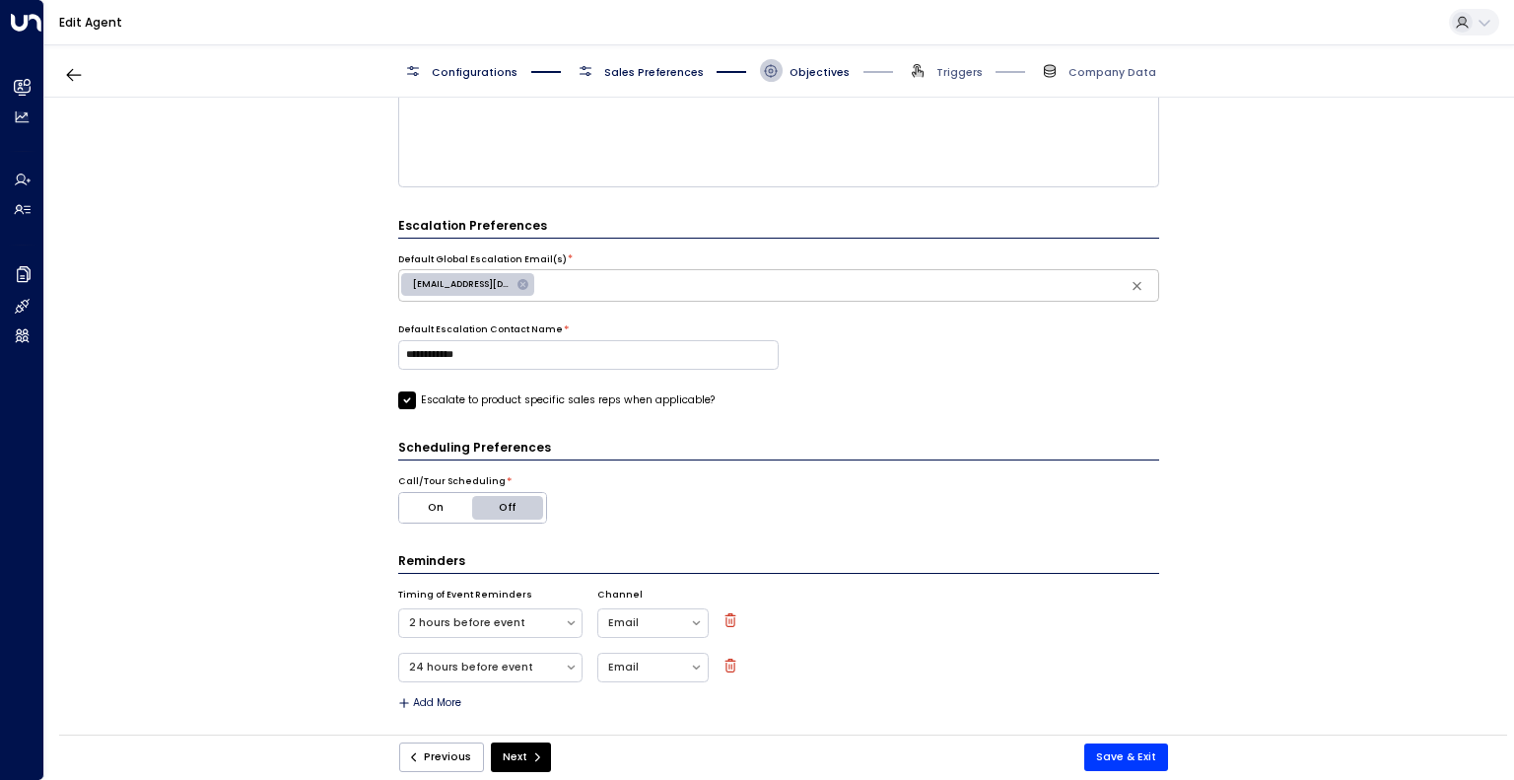
click at [327, 321] on div "**********" at bounding box center [778, 421] width 1469 height 647
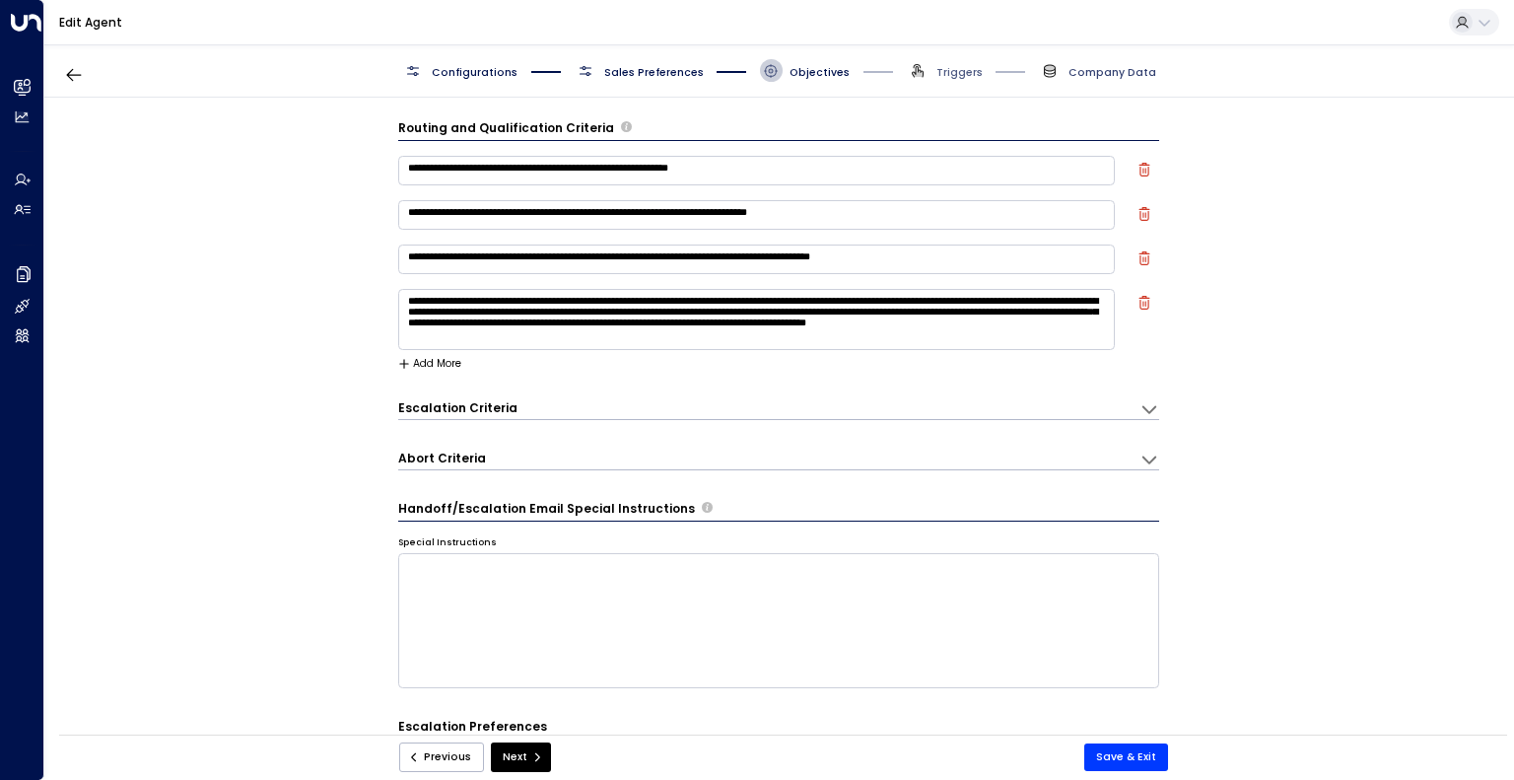
click at [1081, 66] on span "Company Data" at bounding box center [1113, 72] width 88 height 15
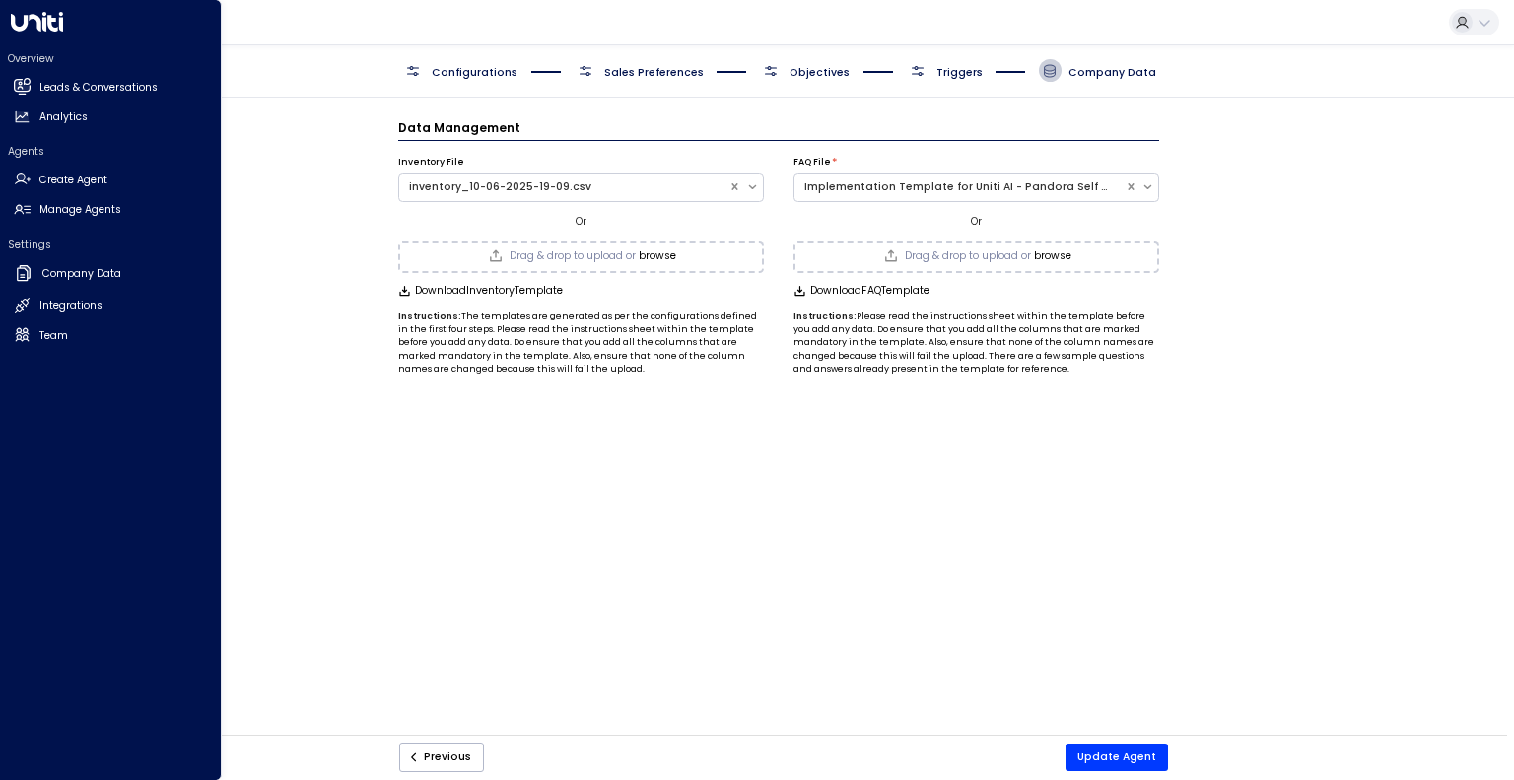
click at [36, 32] on div "Overview Leads & Conversations Leads & Conversations Analytics Analytics Agents…" at bounding box center [111, 390] width 222 height 780
click at [75, 94] on h2 "Leads & Conversations" at bounding box center [98, 88] width 118 height 16
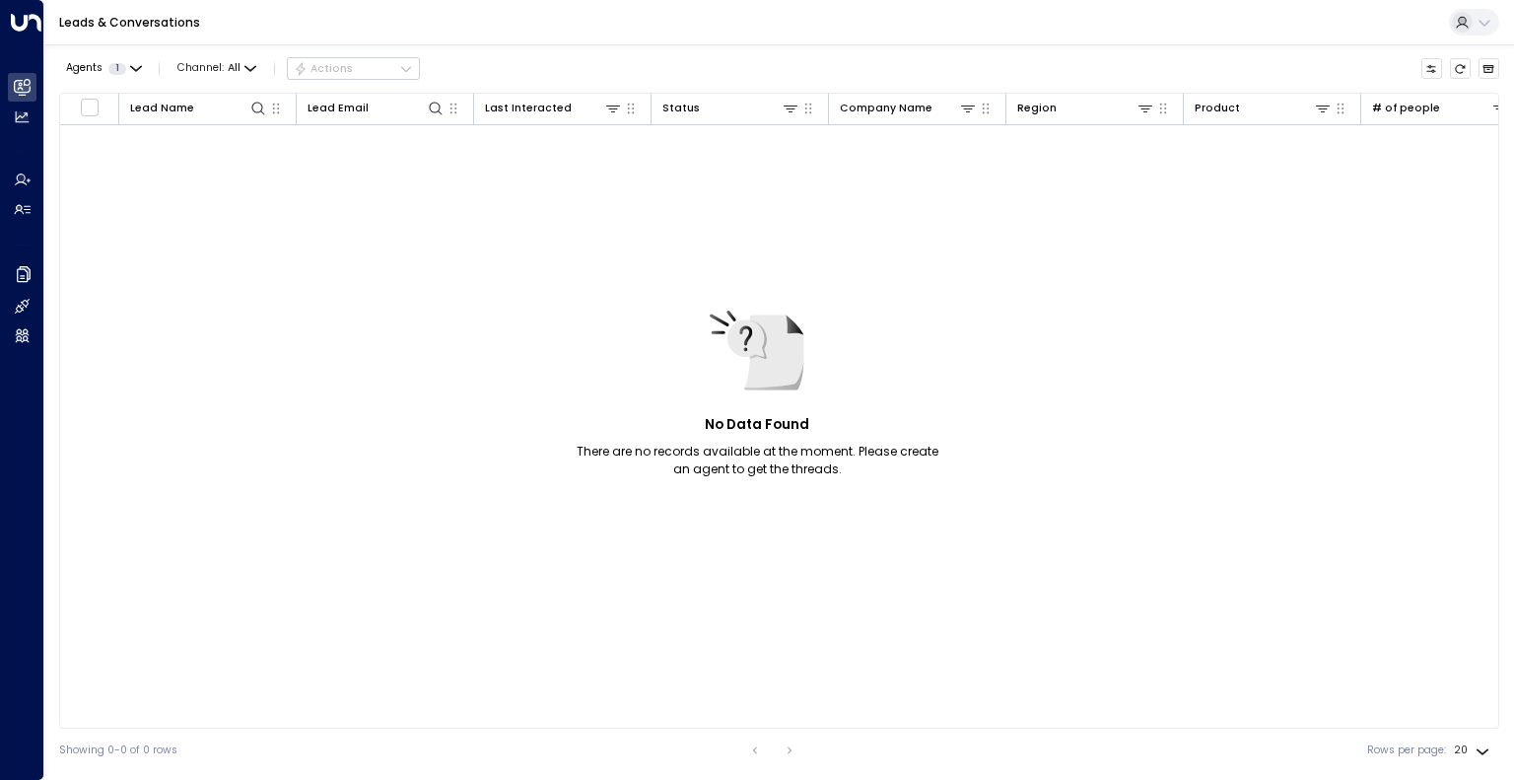
click at [390, 508] on div "No Data Found There are no records available at the moment. Please create an ag…" at bounding box center [1221, 411] width 2323 height 573
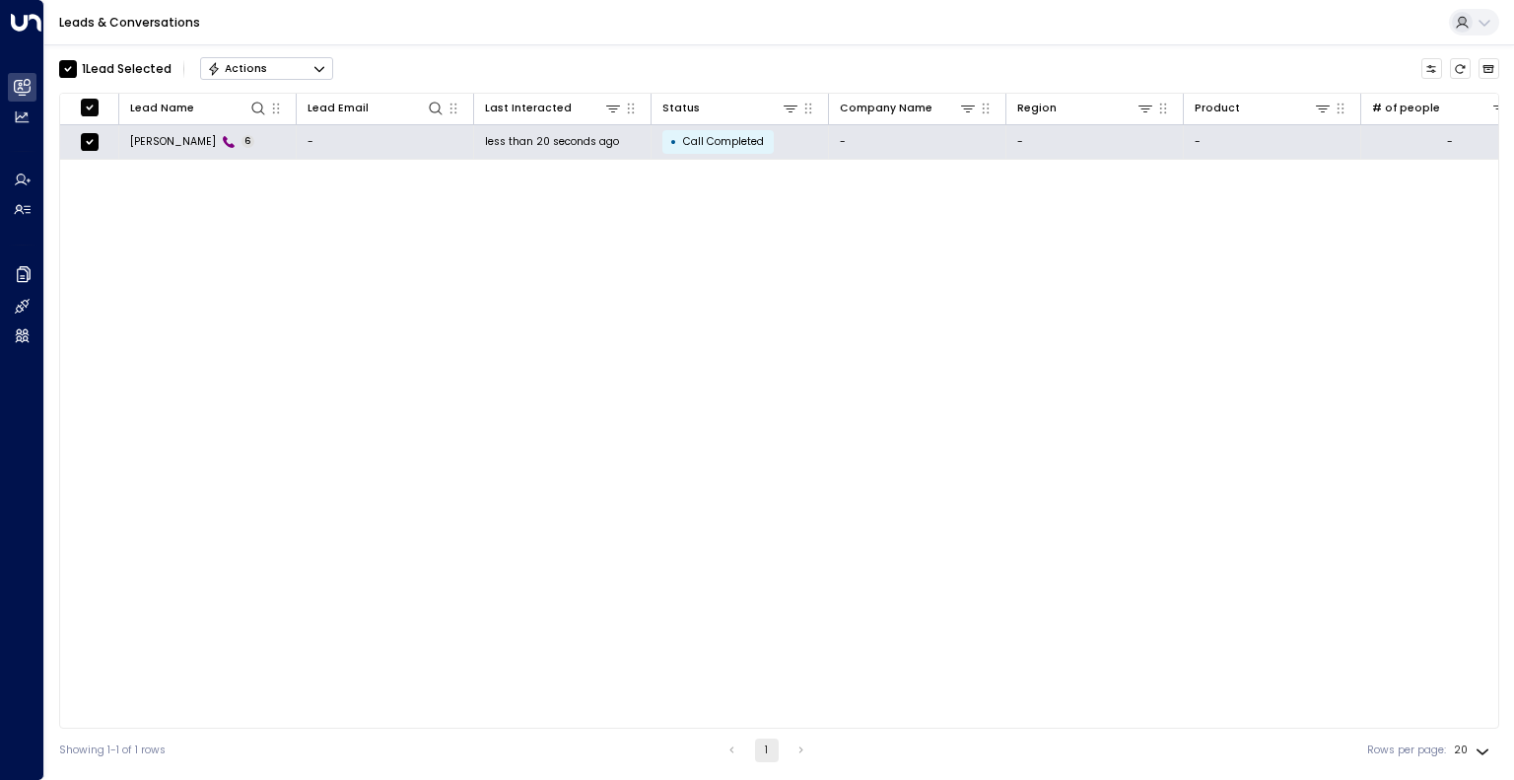
click at [265, 65] on button "Actions" at bounding box center [266, 69] width 133 height 24
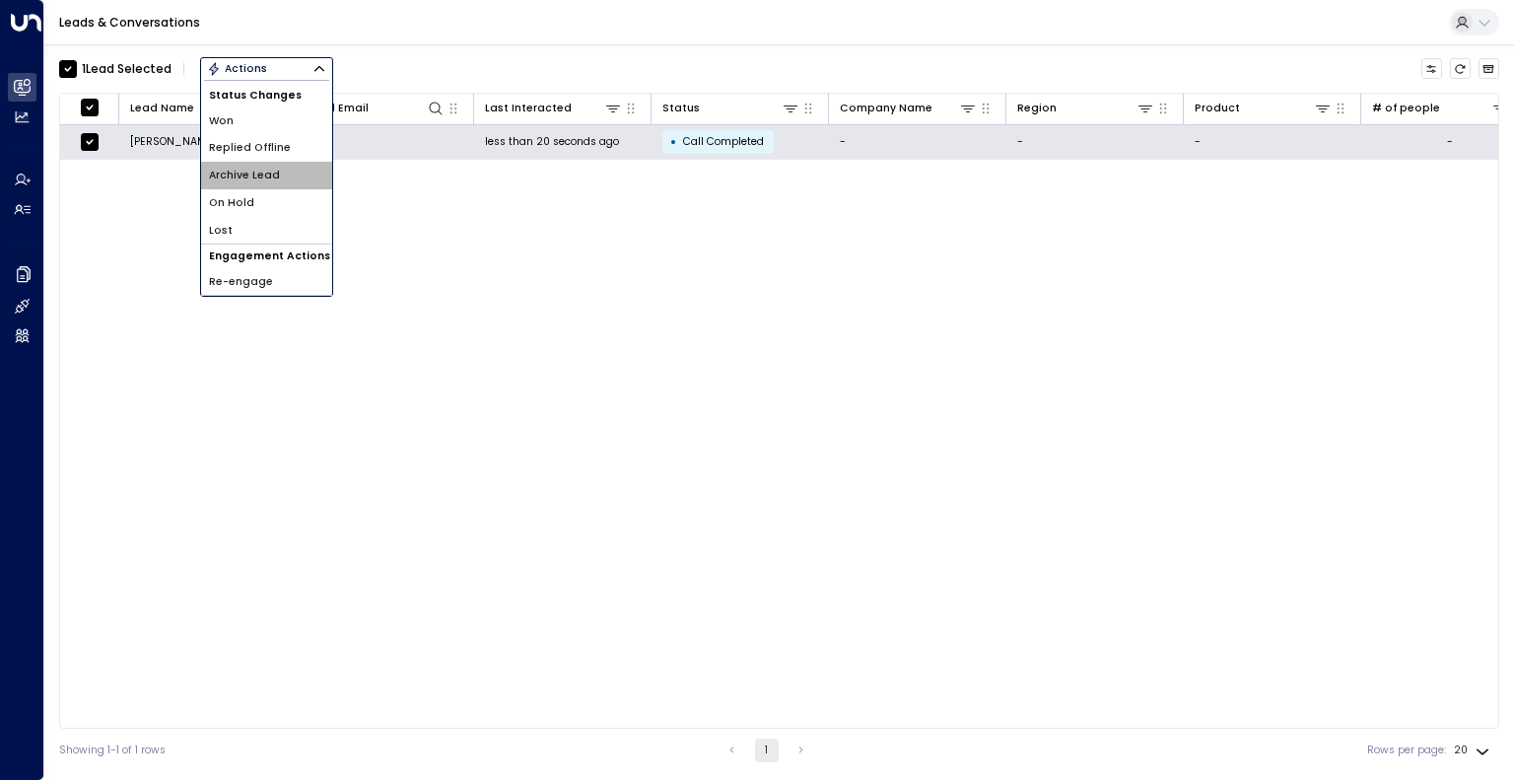
click at [248, 179] on span "Archive Lead" at bounding box center [244, 176] width 71 height 16
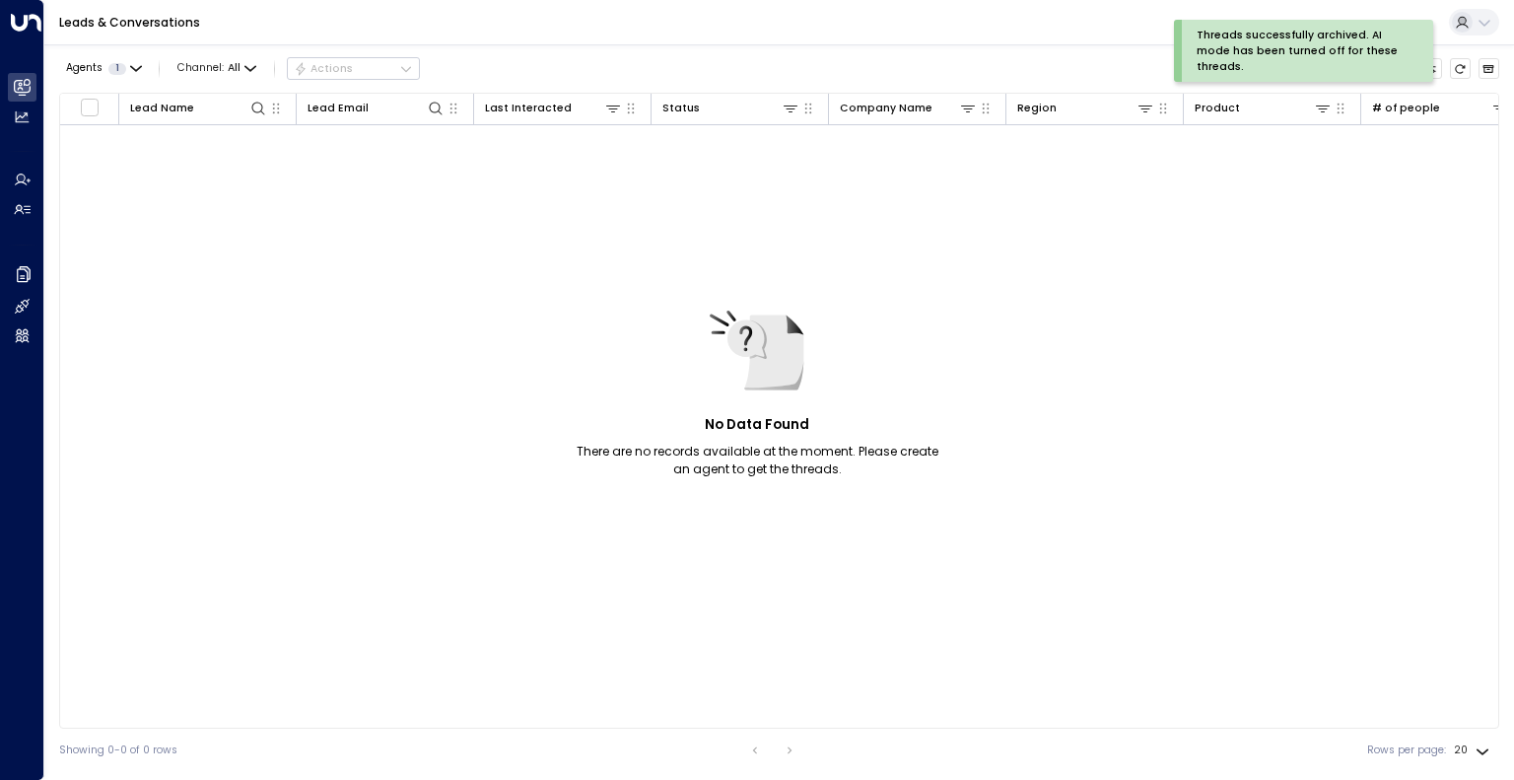
drag, startPoint x: 248, startPoint y: 179, endPoint x: 169, endPoint y: 202, distance: 83.0
click at [169, 202] on div "No Data Found There are no records available at the moment. Please create an ag…" at bounding box center [1221, 411] width 2323 height 573
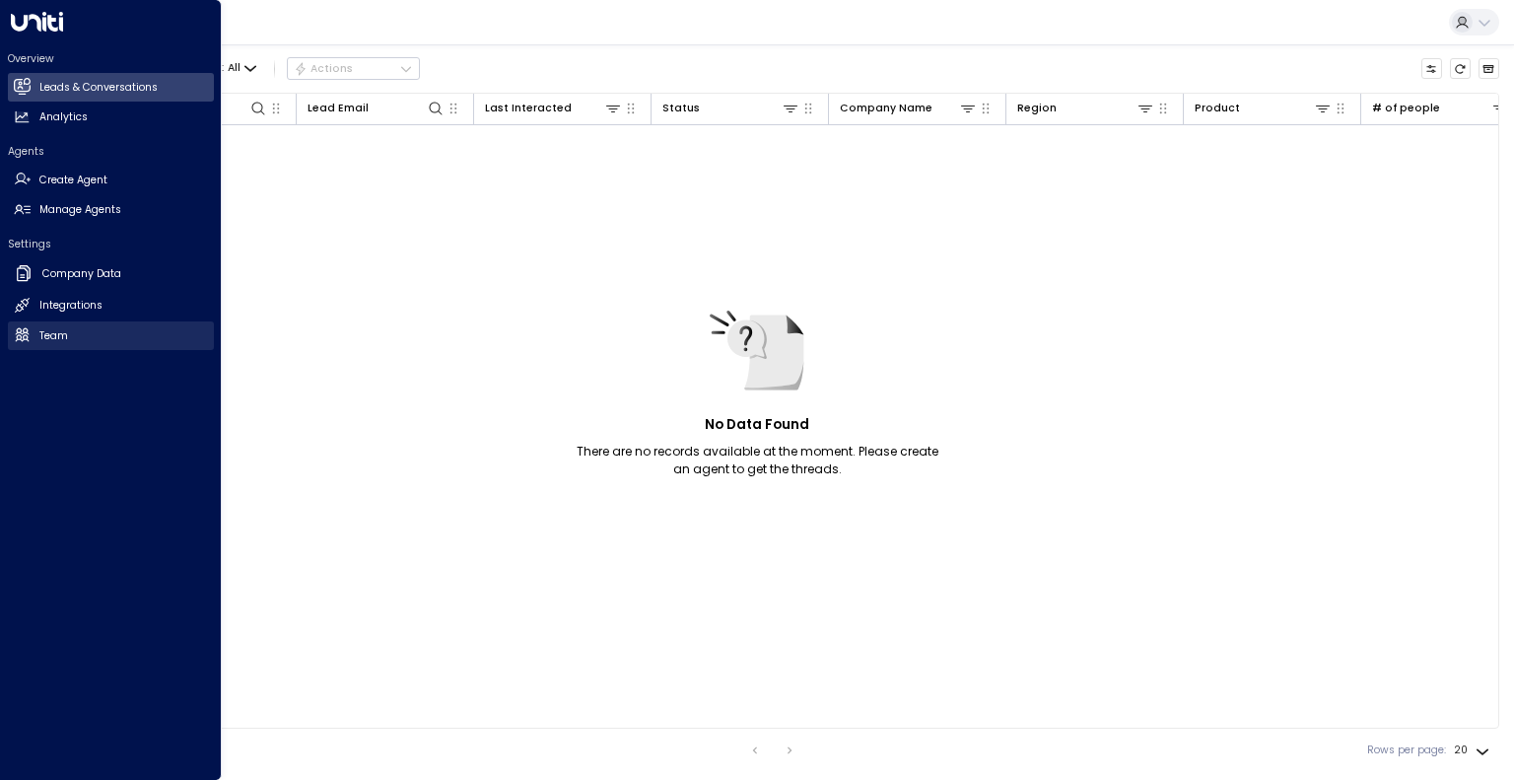
click at [31, 334] on link "Team Team" at bounding box center [111, 335] width 206 height 29
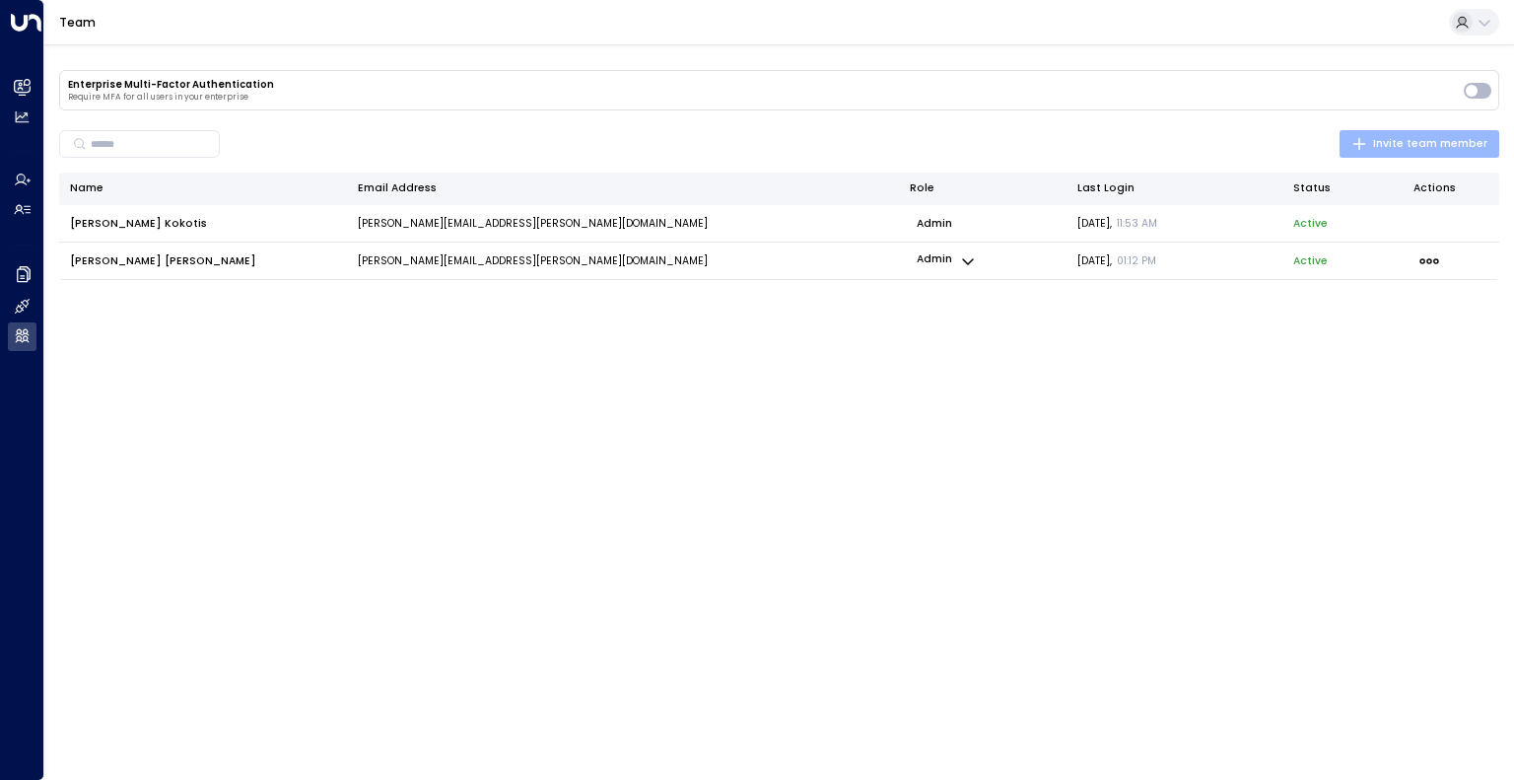
click at [1390, 140] on span "Invite team member" at bounding box center [1420, 144] width 136 height 18
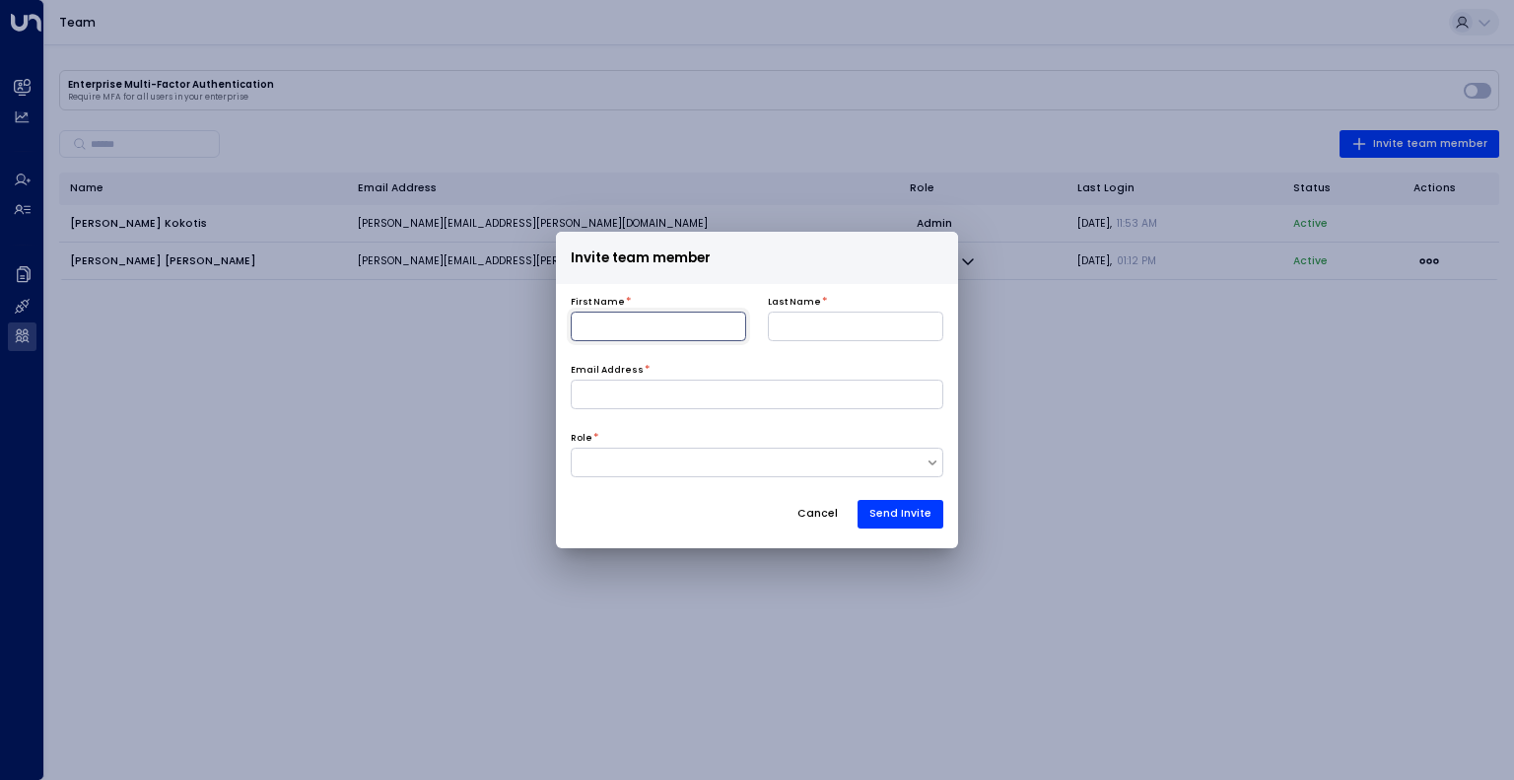
click at [704, 328] on input at bounding box center [658, 327] width 175 height 30
type input "****"
type input "*******"
type input "**********"
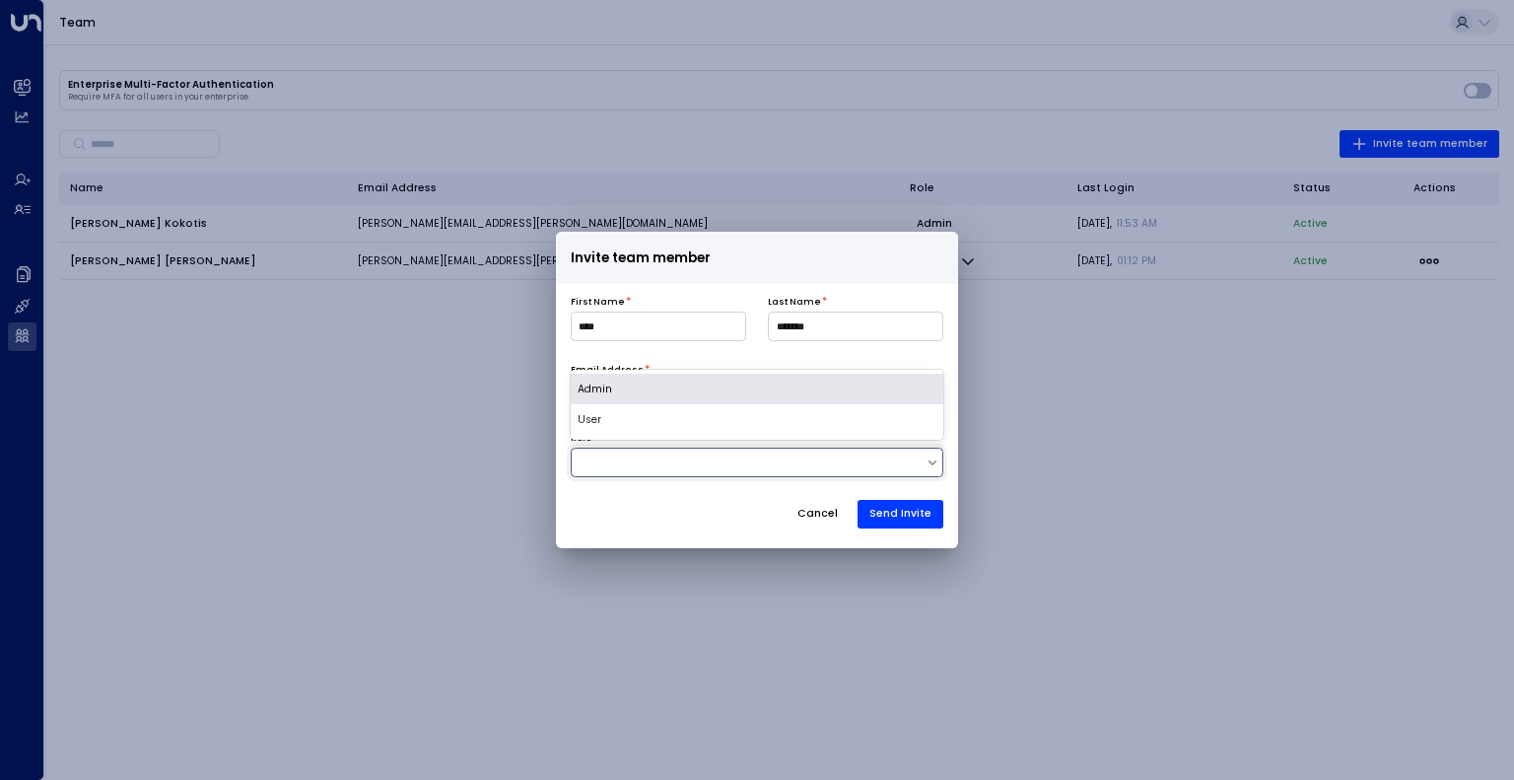
click at [711, 452] on div at bounding box center [758, 463] width 374 height 30
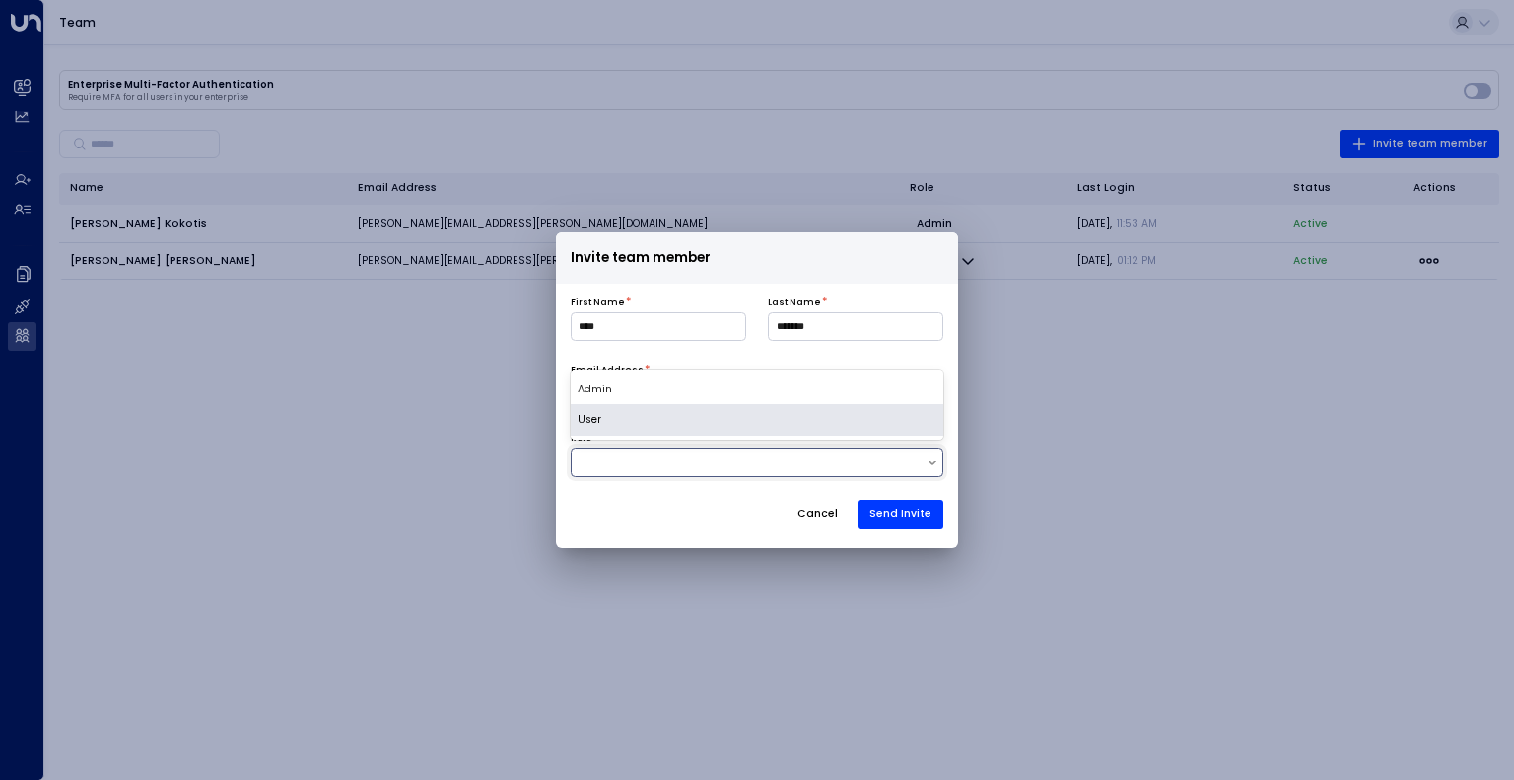
click at [710, 425] on div "User" at bounding box center [758, 420] width 374 height 32
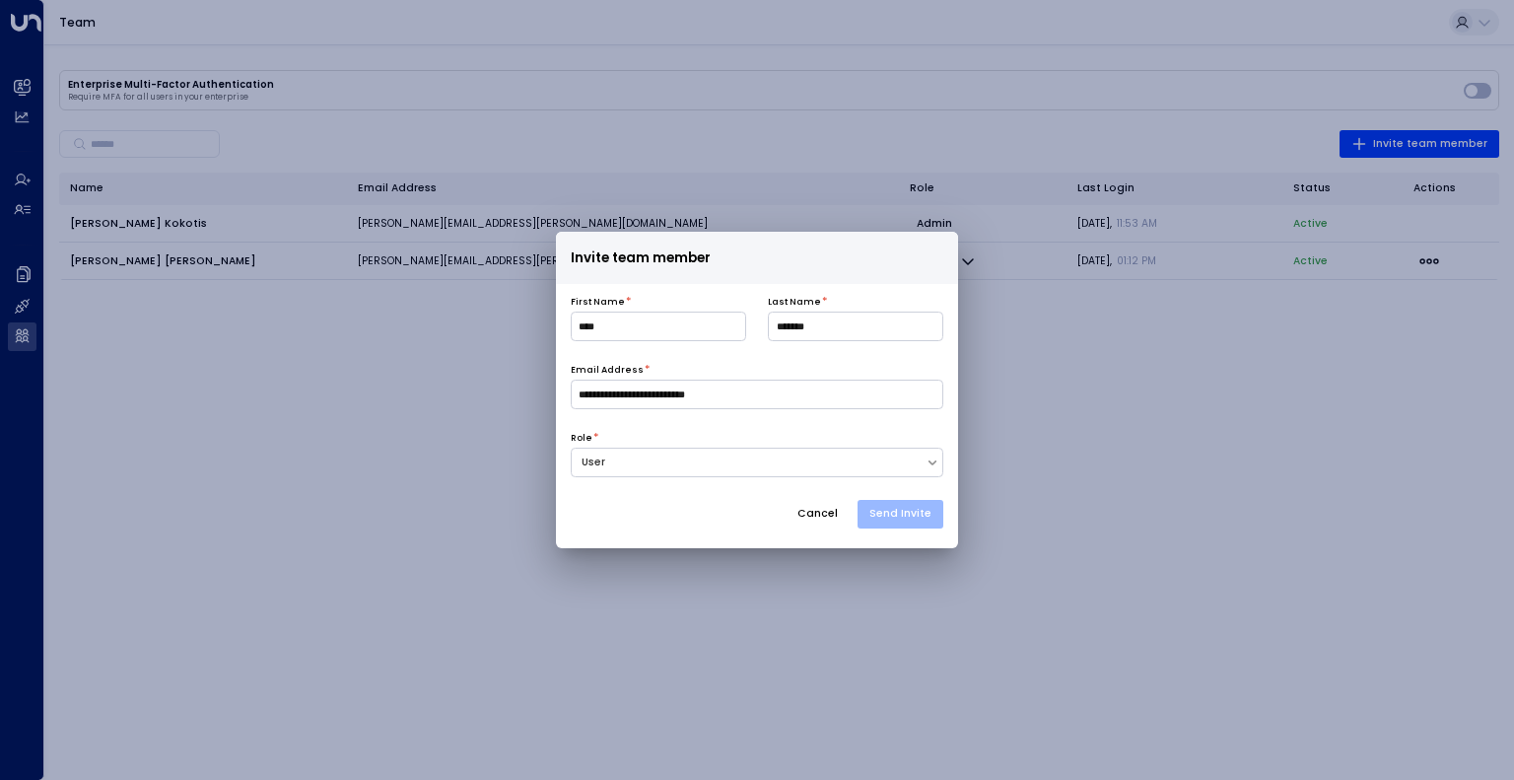
click at [890, 516] on button "Send Invite" at bounding box center [901, 515] width 86 height 30
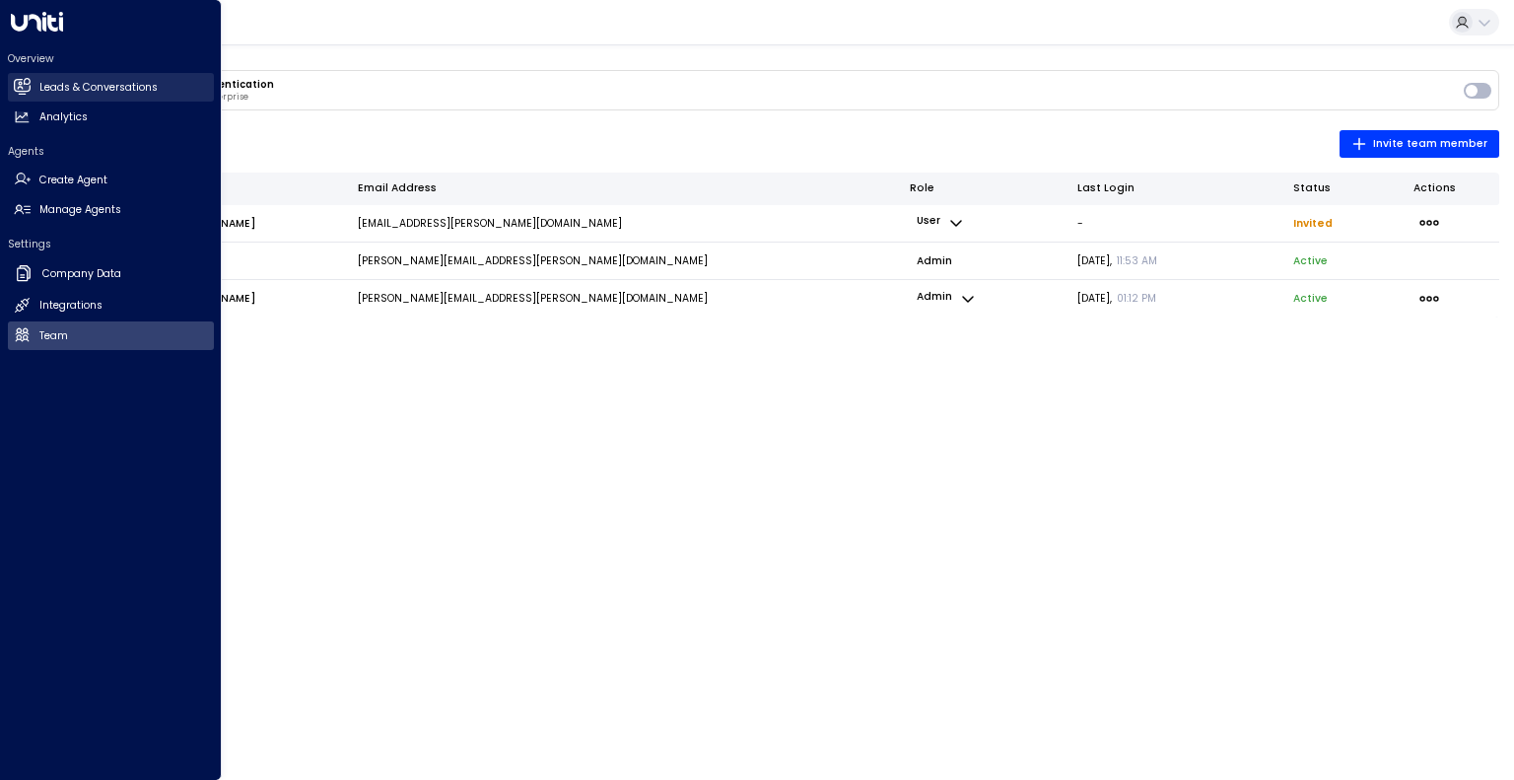
click at [66, 91] on h2 "Leads & Conversations" at bounding box center [98, 88] width 118 height 16
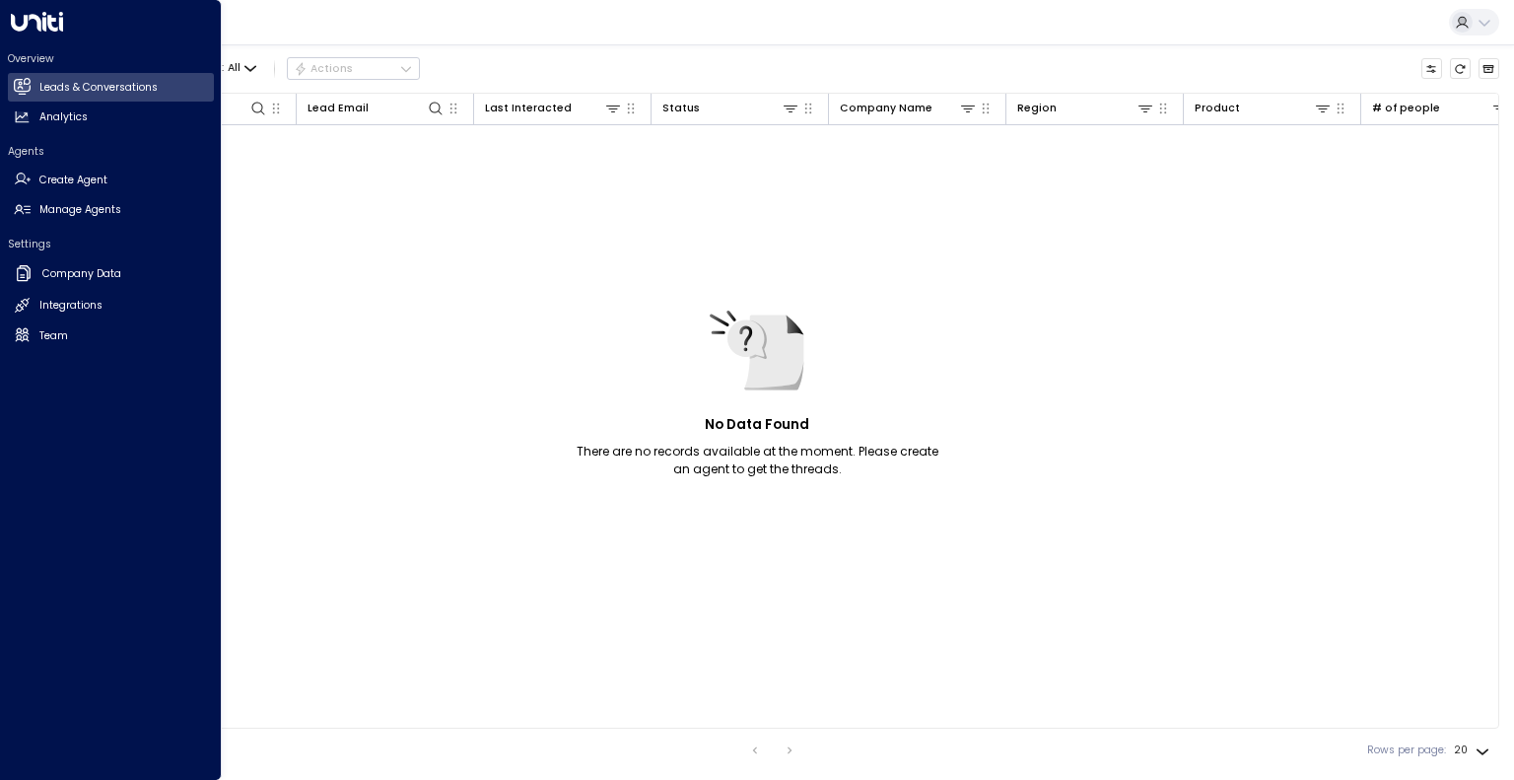
click at [22, 18] on icon at bounding box center [37, 22] width 52 height 20
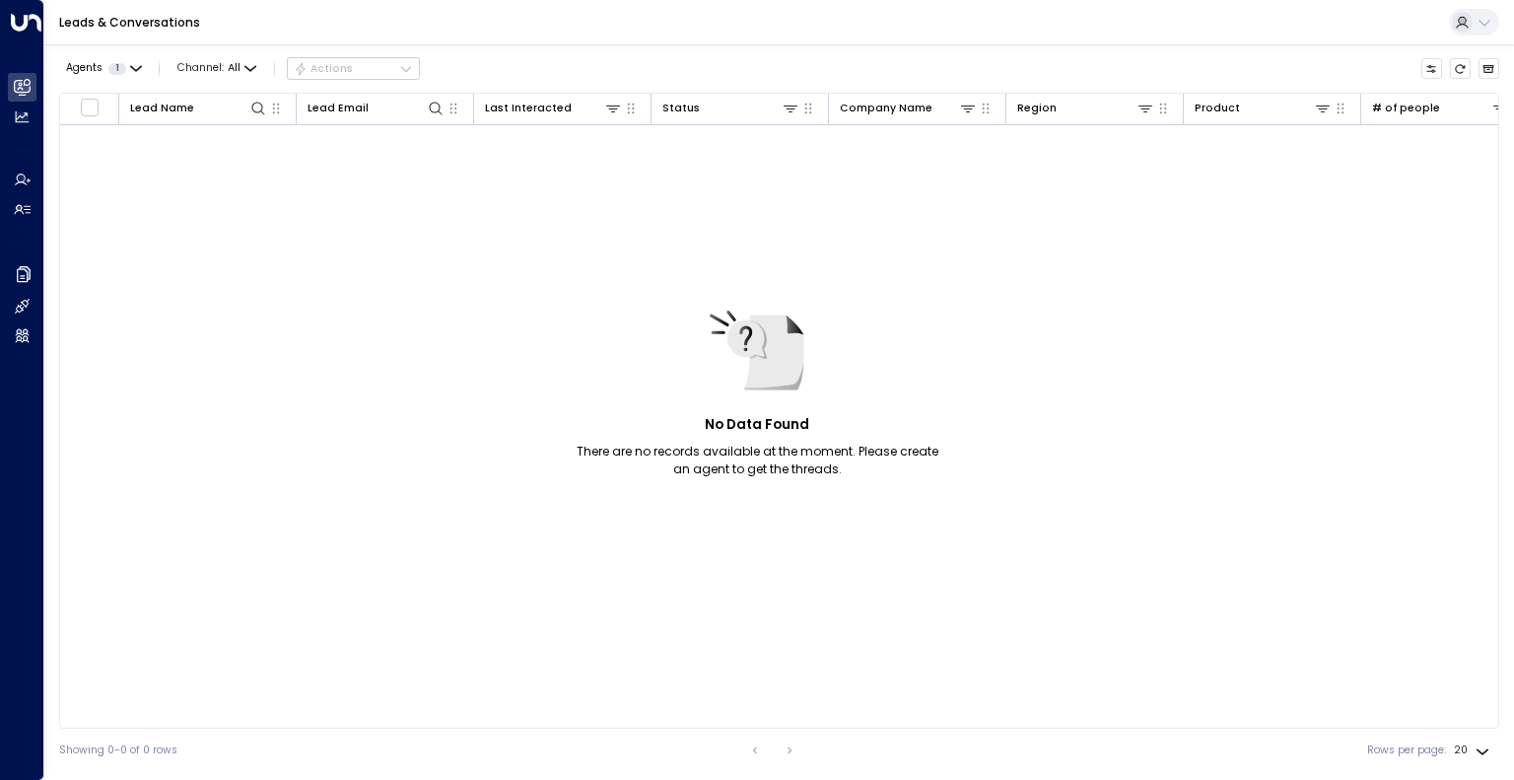
click at [1181, 252] on div "No Data Found There are no records available at the moment. Please create an ag…" at bounding box center [1221, 411] width 2323 height 573
click at [1487, 28] on icon at bounding box center [1485, 23] width 16 height 16
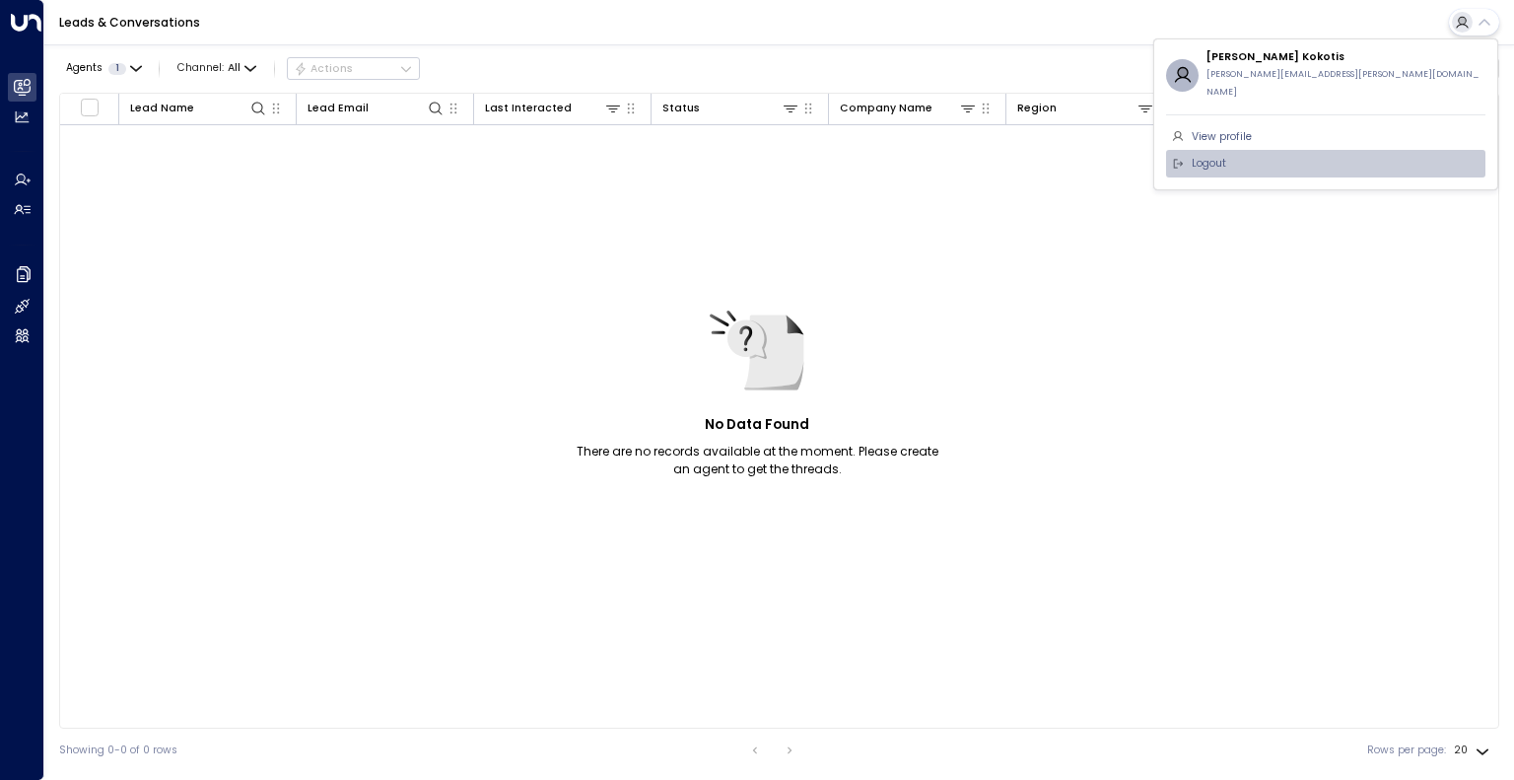
click at [1370, 150] on li "Logout" at bounding box center [1325, 164] width 319 height 28
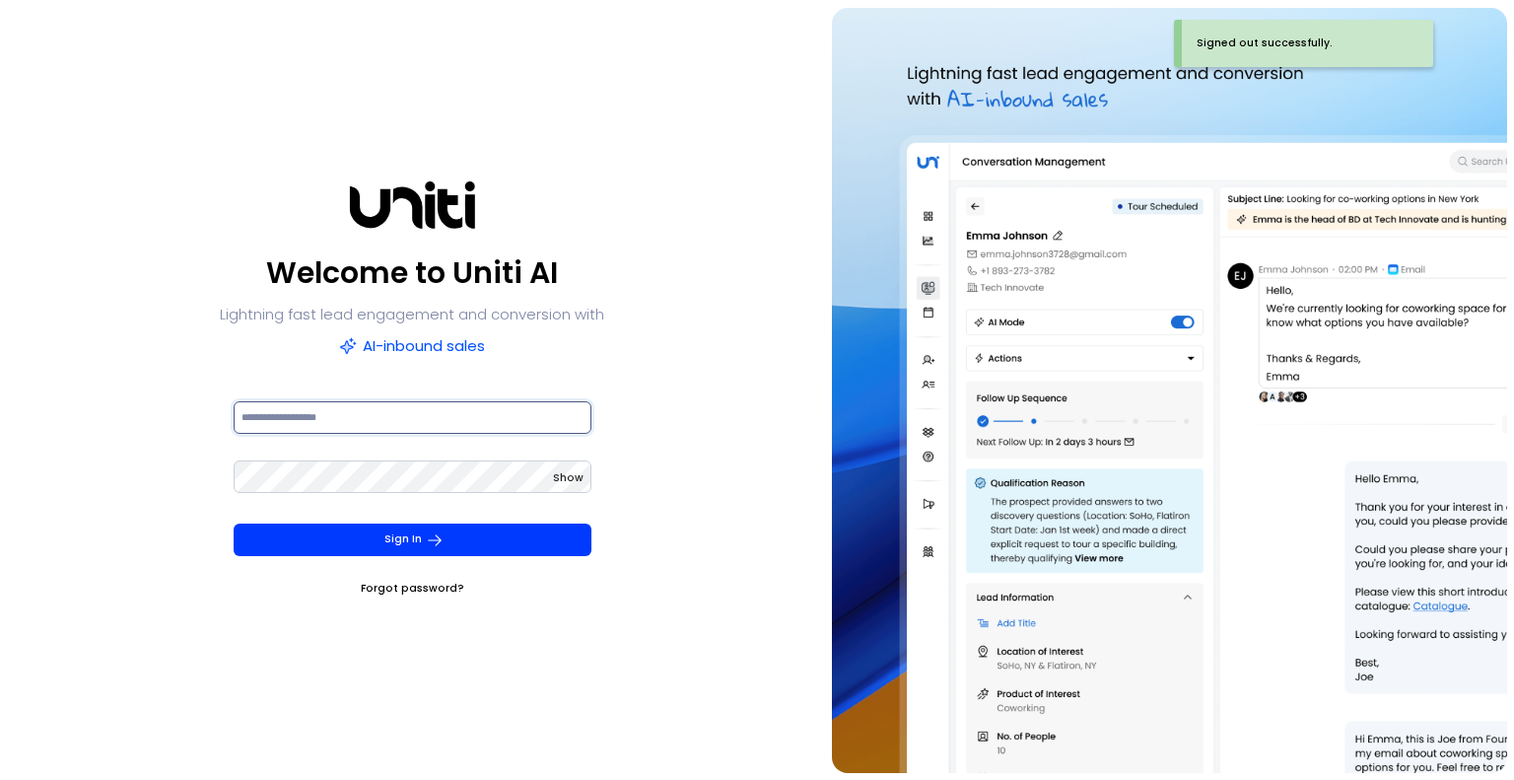
type input "**********"
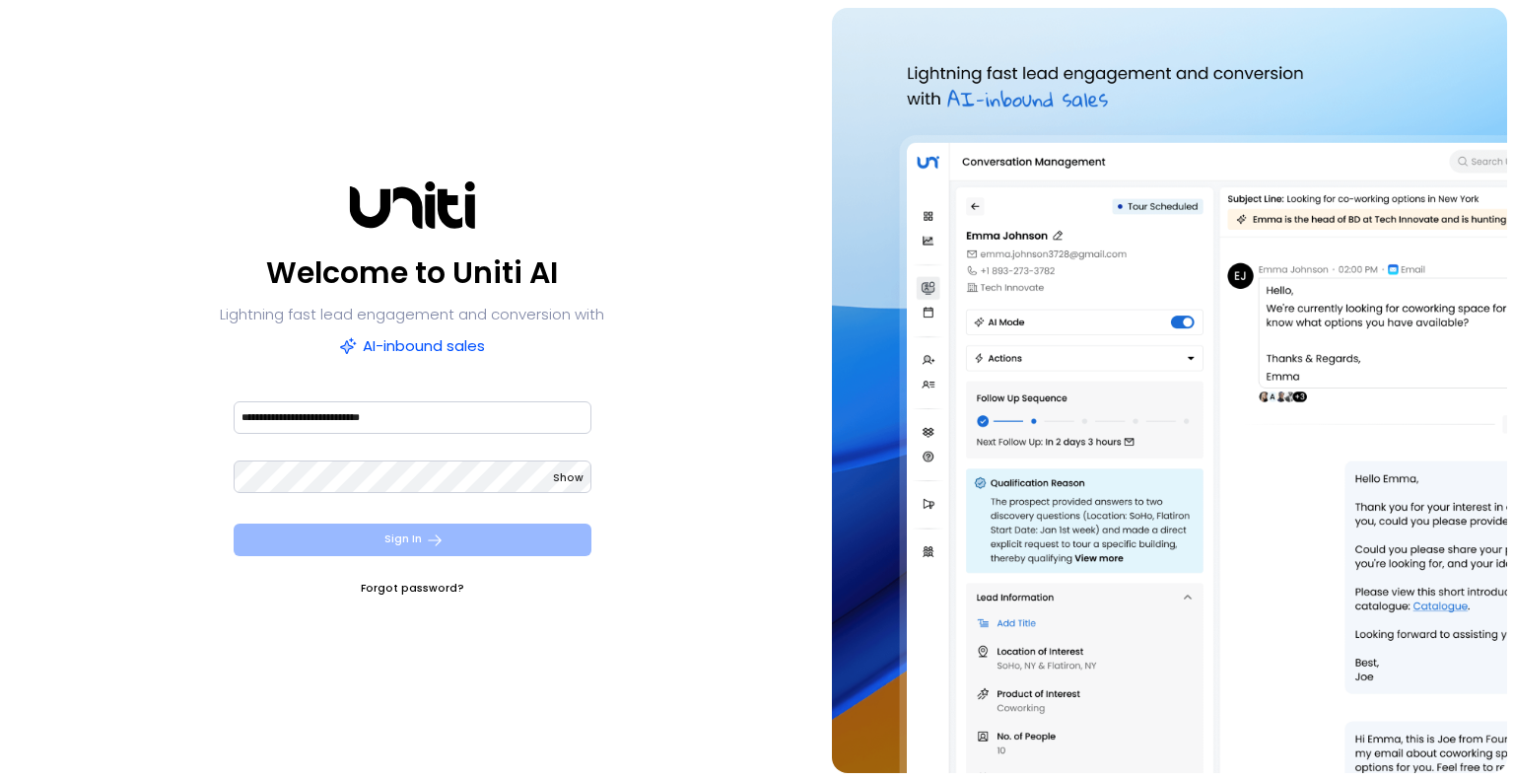
click at [464, 537] on button "Sign In" at bounding box center [413, 539] width 358 height 33
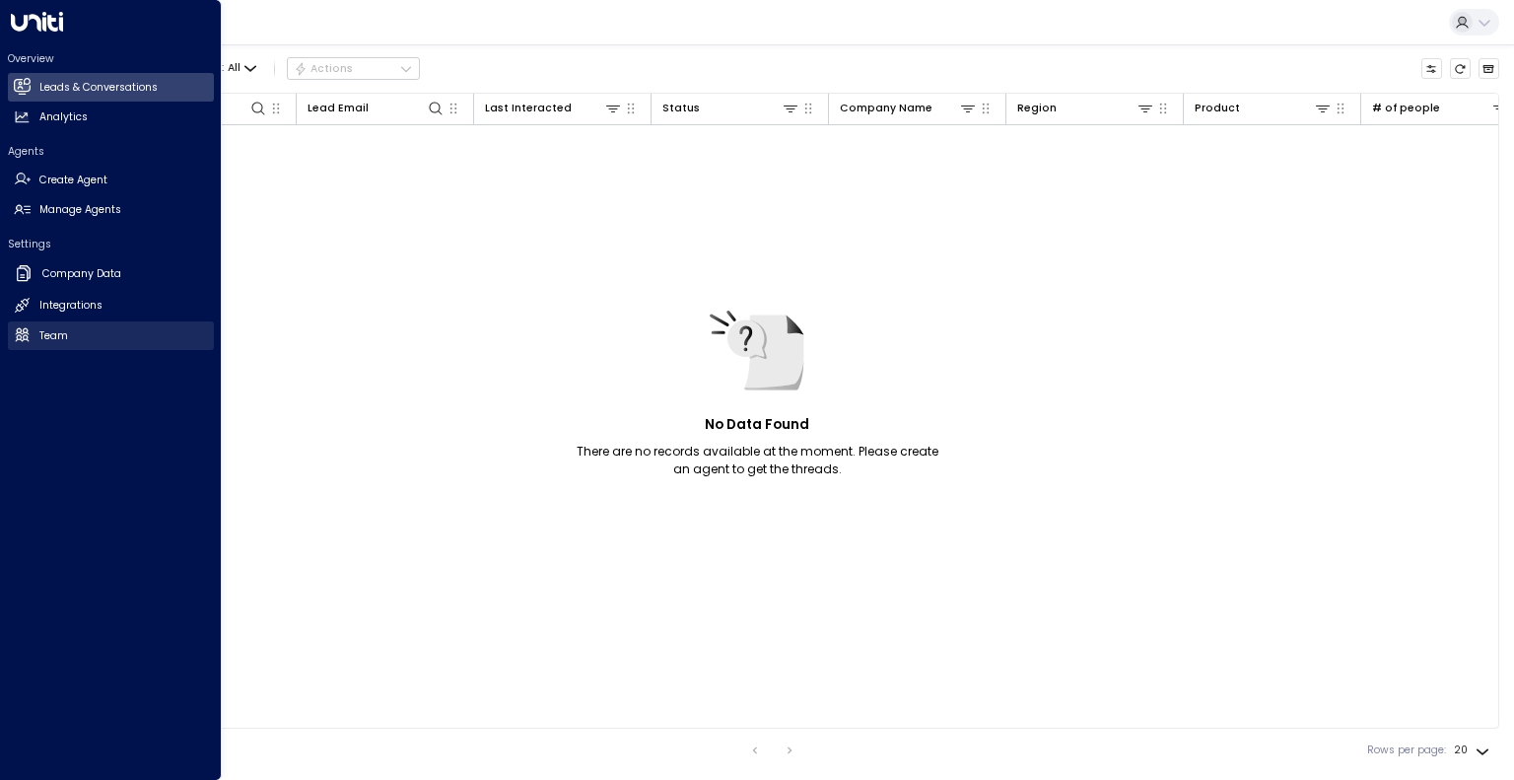
click at [71, 335] on link "Team Team" at bounding box center [111, 335] width 206 height 29
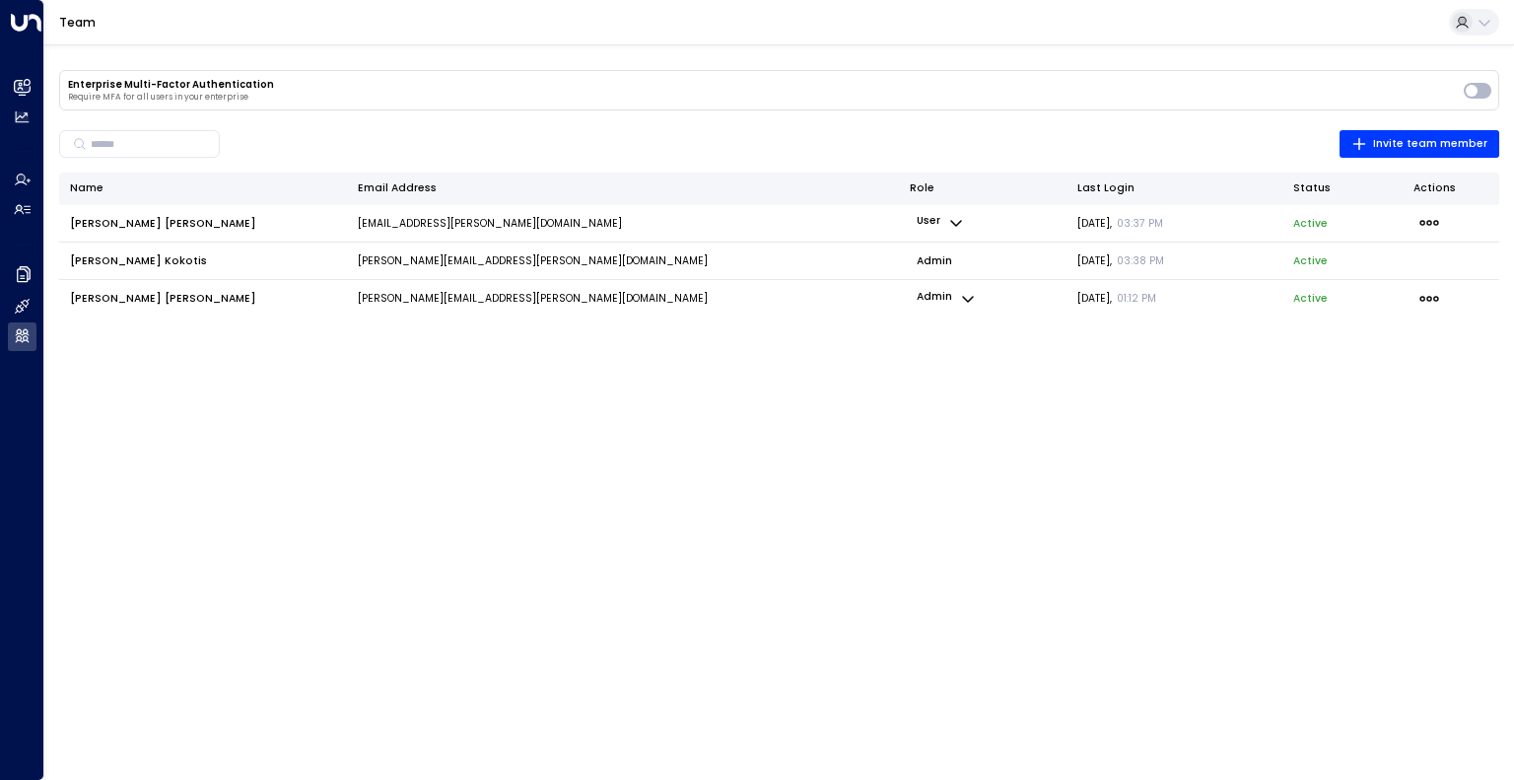
click at [948, 221] on icon "button" at bounding box center [956, 223] width 16 height 16
click at [968, 247] on li "Admin" at bounding box center [970, 248] width 71 height 16
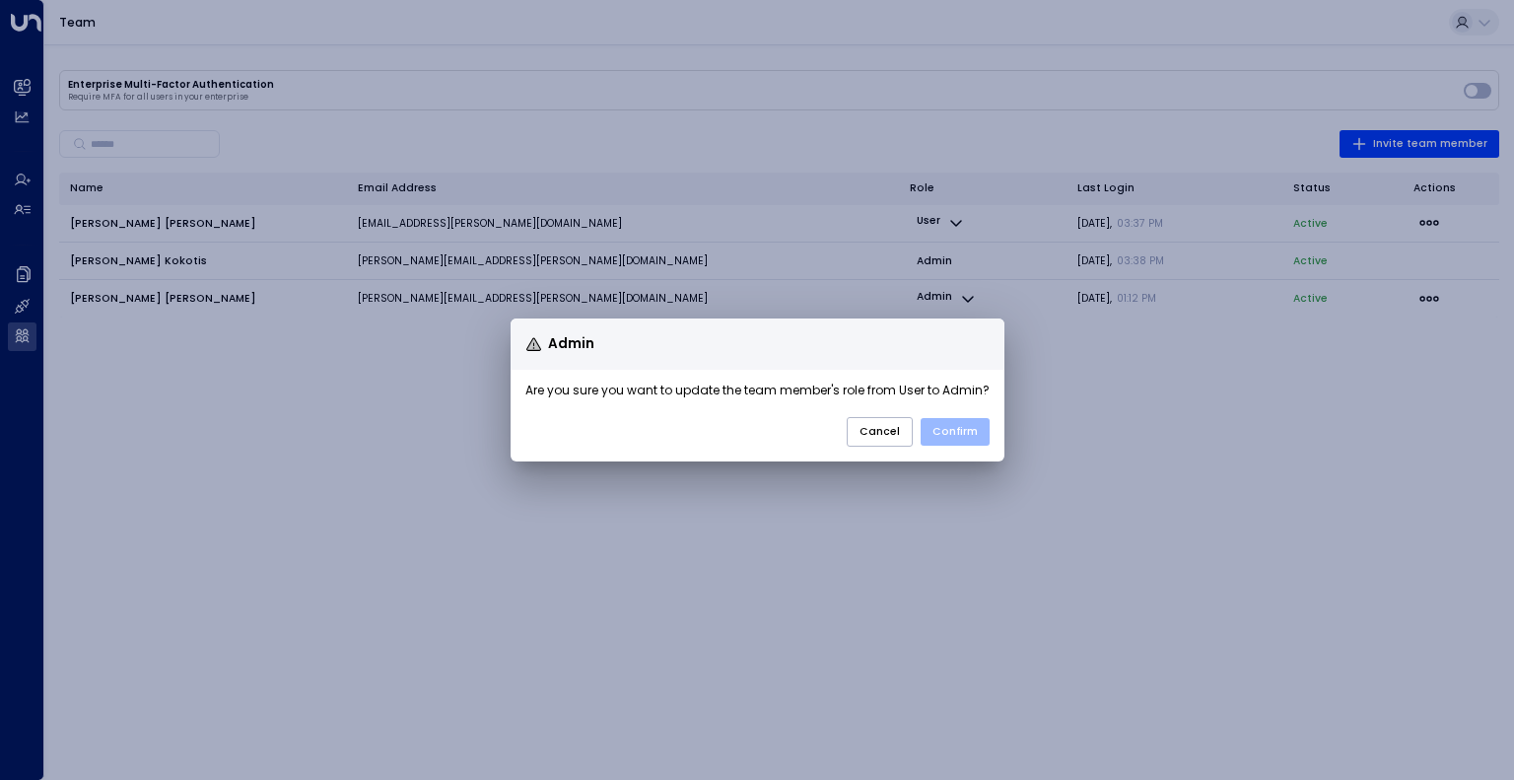
click at [965, 428] on button "Confirm" at bounding box center [955, 432] width 69 height 28
